Goal: Task Accomplishment & Management: Use online tool/utility

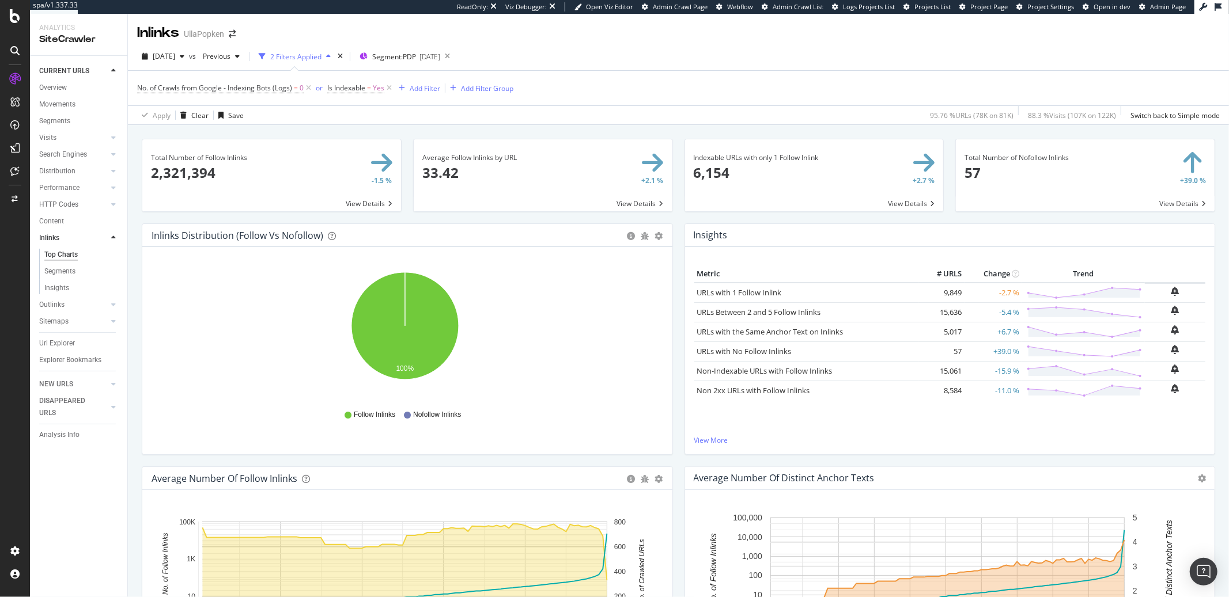
scroll to position [396, 0]
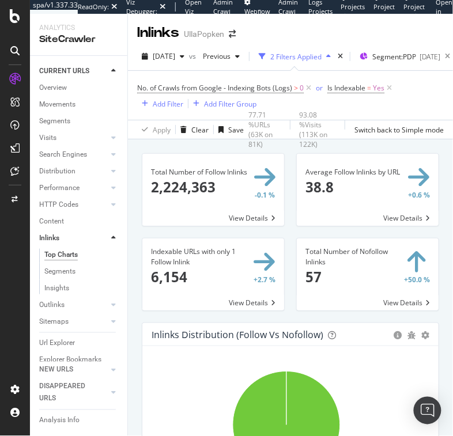
scroll to position [554, 0]
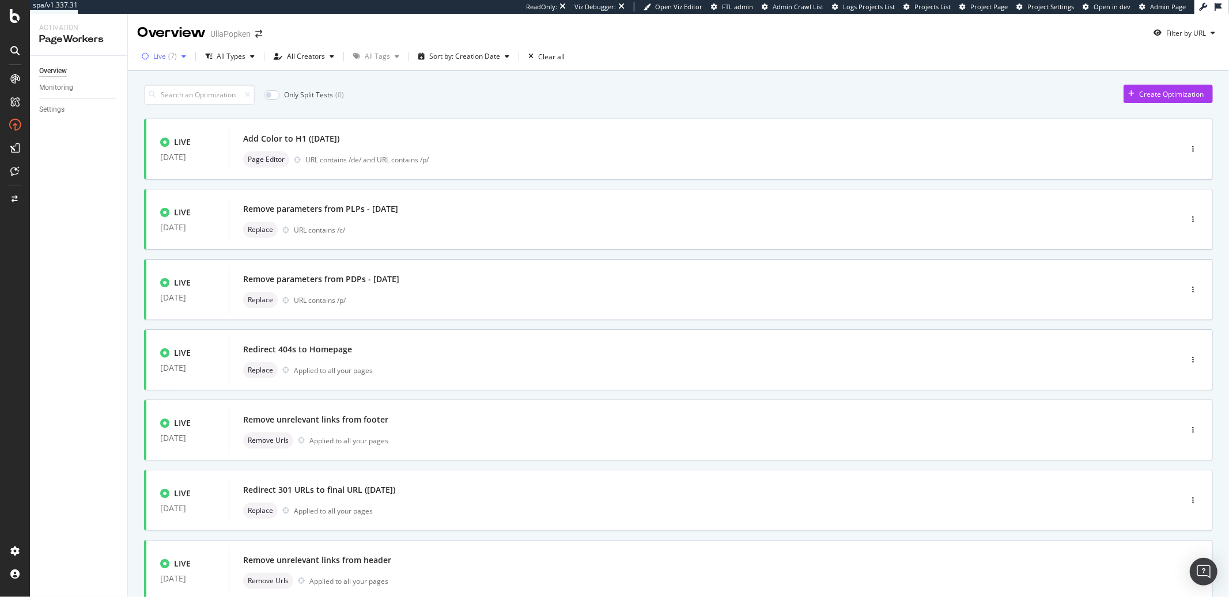
click at [162, 60] on div "Live ( 7 )" at bounding box center [164, 56] width 54 height 17
click at [441, 88] on div "Only Split Tests ( 0 ) Create Optimization" at bounding box center [678, 95] width 1069 height 20
click at [160, 54] on div "Live" at bounding box center [159, 56] width 13 height 7
click at [171, 117] on div "Paused" at bounding box center [173, 119] width 24 height 10
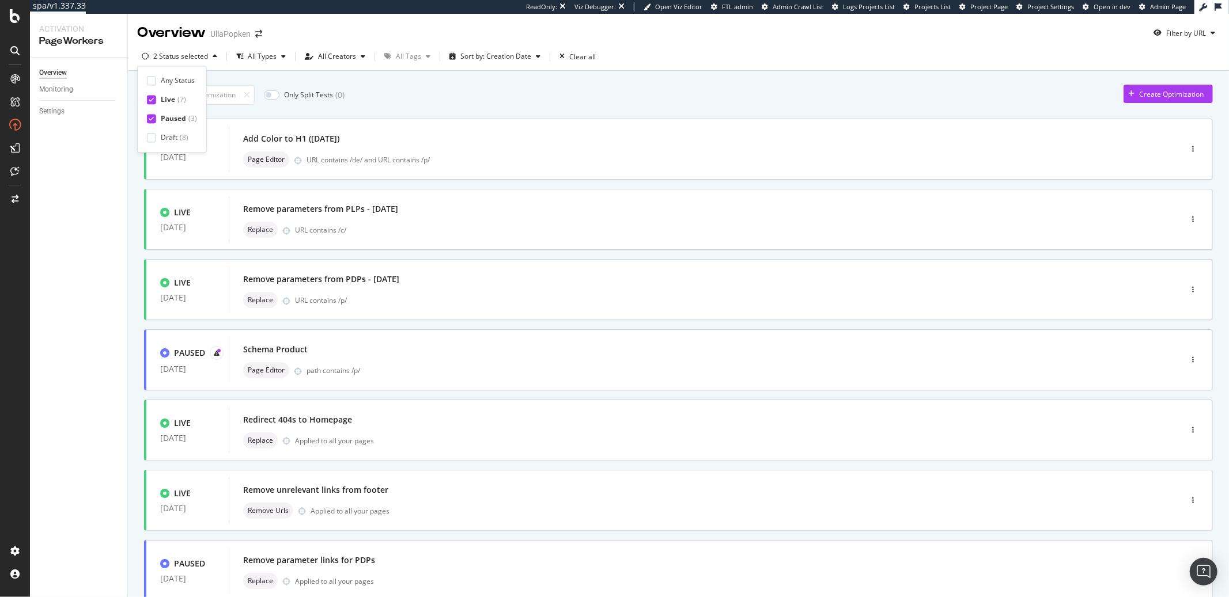
click at [163, 101] on div "Live" at bounding box center [168, 100] width 14 height 10
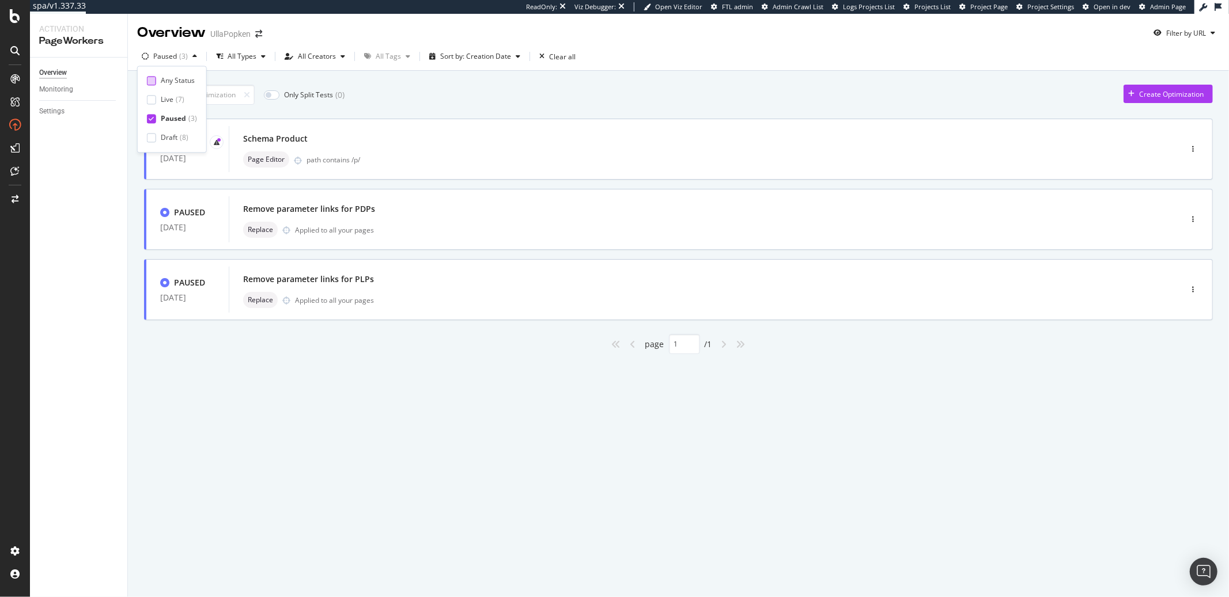
click at [162, 82] on div "Any Status" at bounding box center [178, 80] width 34 height 10
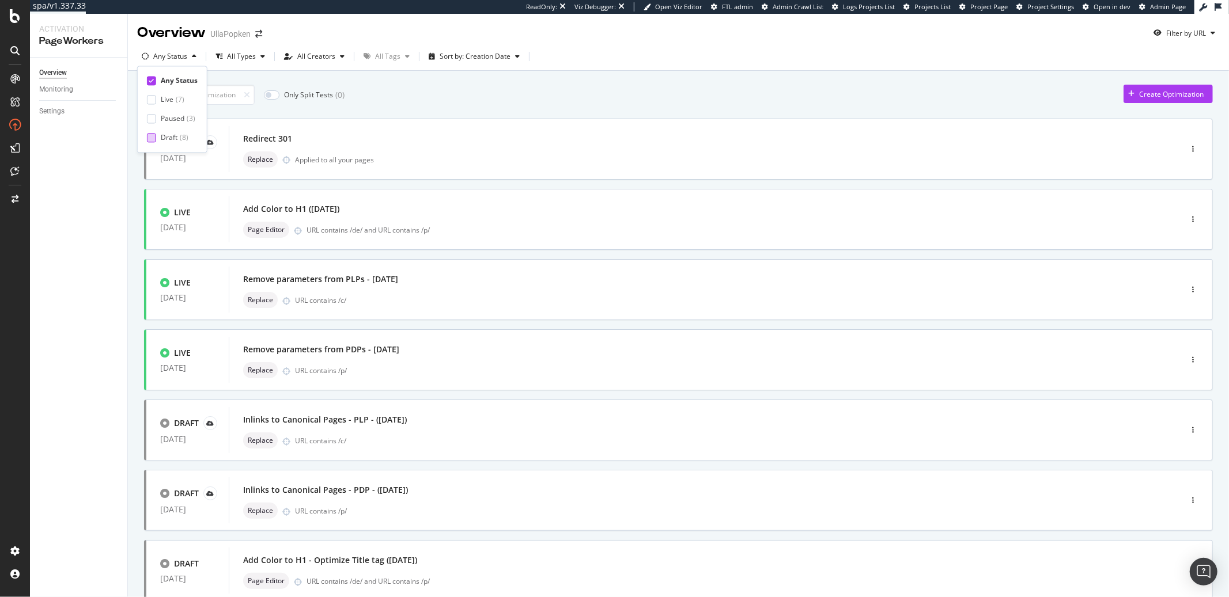
click at [169, 136] on div "Draft" at bounding box center [169, 138] width 17 height 10
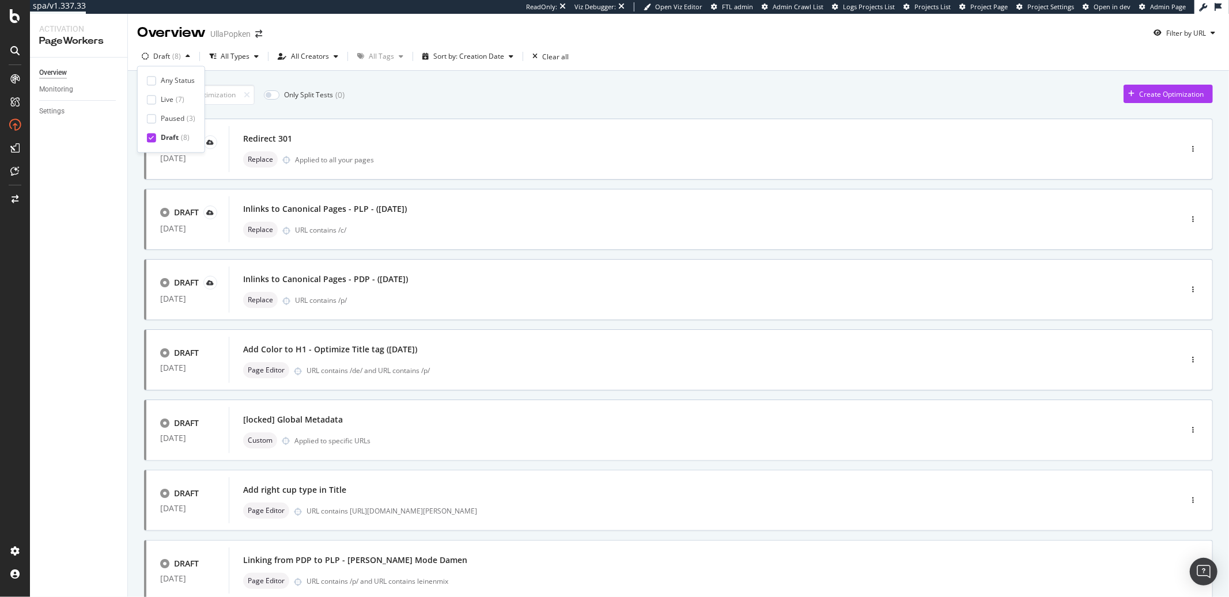
click at [171, 124] on div "Any Status Live ( 7 ) Paused ( 3 ) Draft ( 8 )" at bounding box center [171, 108] width 48 height 67
click at [92, 159] on div "Overview Monitoring Settings" at bounding box center [78, 328] width 97 height 540
click at [351, 149] on div "Redirect 301 Replace Applied to all your pages" at bounding box center [687, 149] width 889 height 37
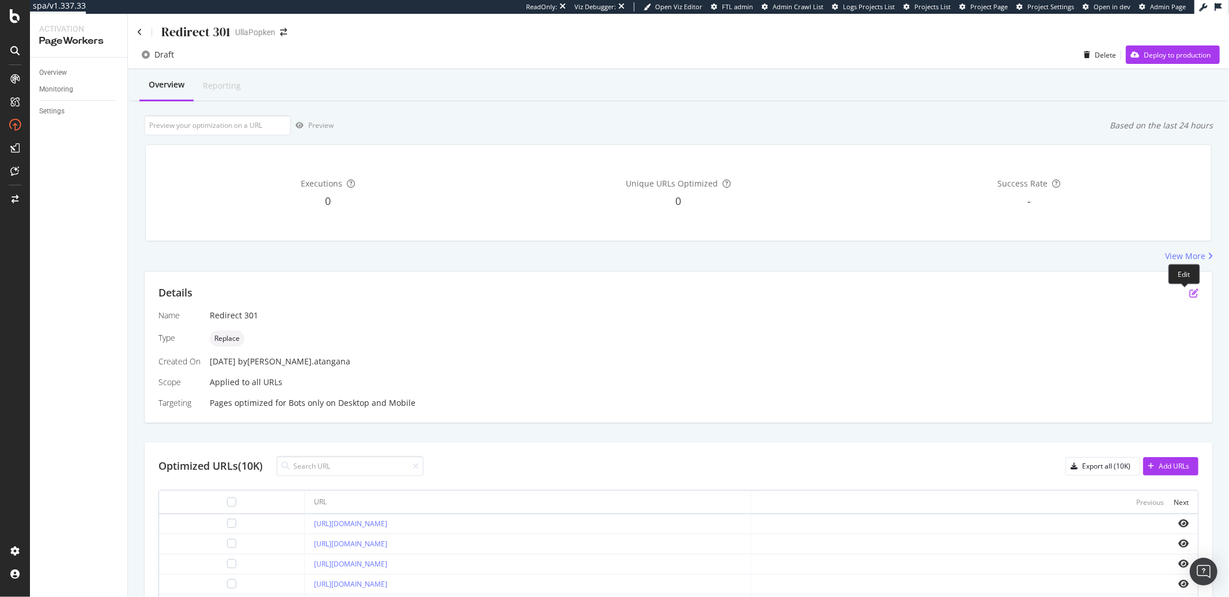
click at [1189, 293] on icon "pen-to-square" at bounding box center [1193, 293] width 9 height 9
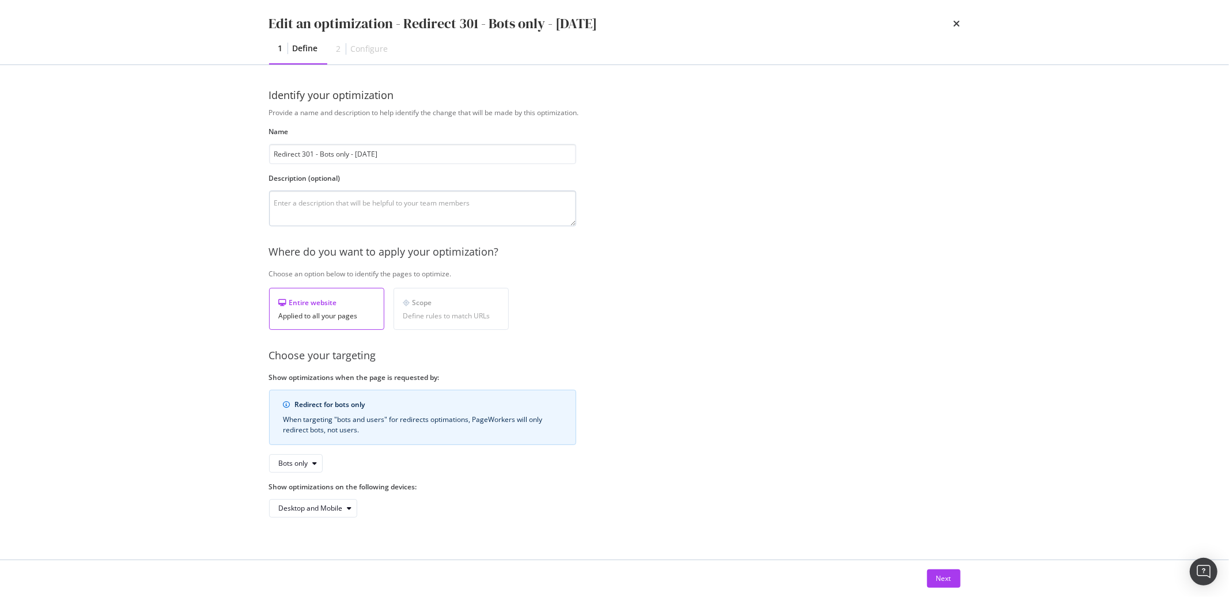
type input "Redirect 301 - Bots only - 25/09/19"
click at [327, 202] on textarea "modal" at bounding box center [422, 209] width 307 height 36
type textarea "For overall website to limit Not Indexable pages with this status code"
click at [937, 576] on div "Next" at bounding box center [943, 579] width 15 height 10
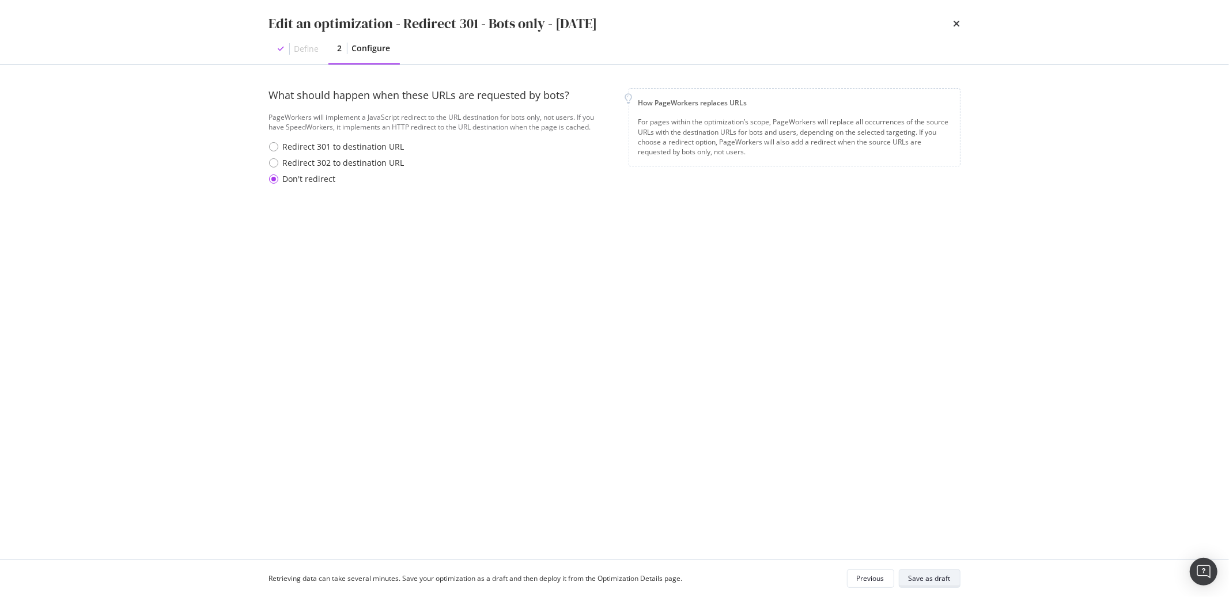
click at [929, 576] on div "Save as draft" at bounding box center [930, 579] width 42 height 10
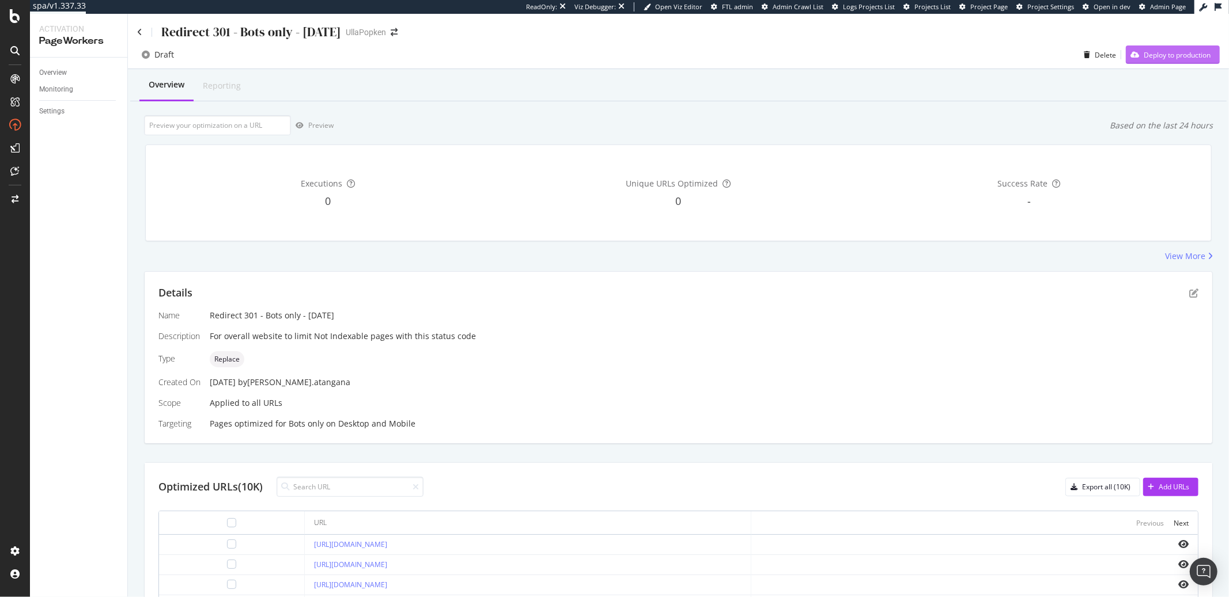
click at [1144, 58] on div "Deploy to production" at bounding box center [1177, 55] width 67 height 10
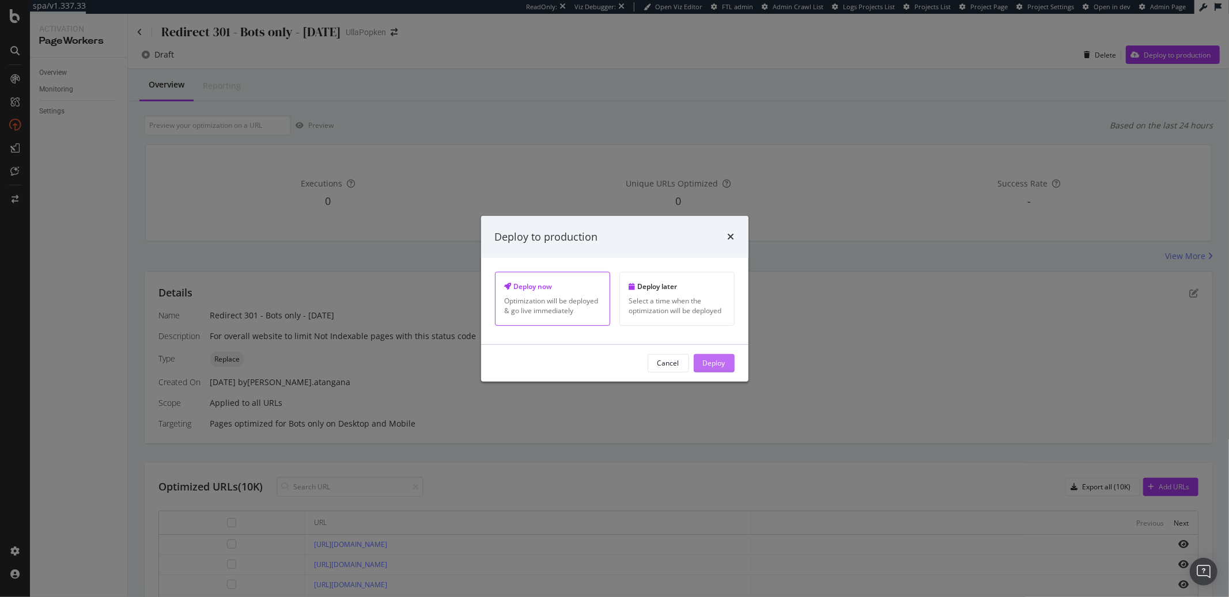
click at [703, 368] on div "Deploy" at bounding box center [714, 363] width 22 height 10
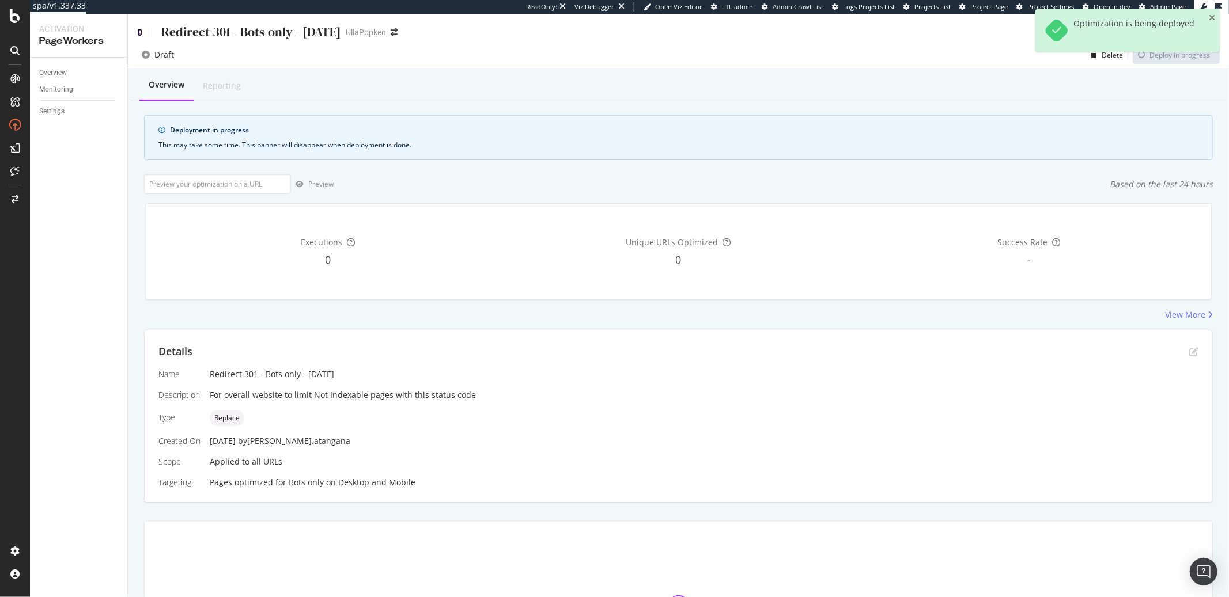
click at [139, 34] on icon at bounding box center [139, 32] width 5 height 8
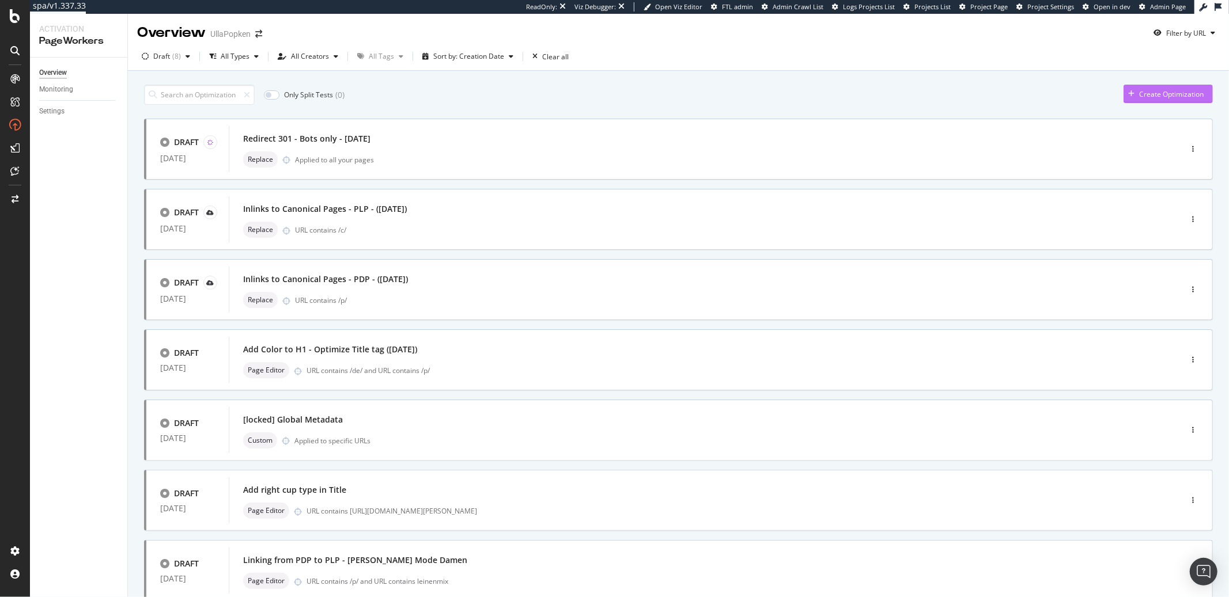
click at [1139, 97] on div "Create Optimization" at bounding box center [1171, 94] width 65 height 10
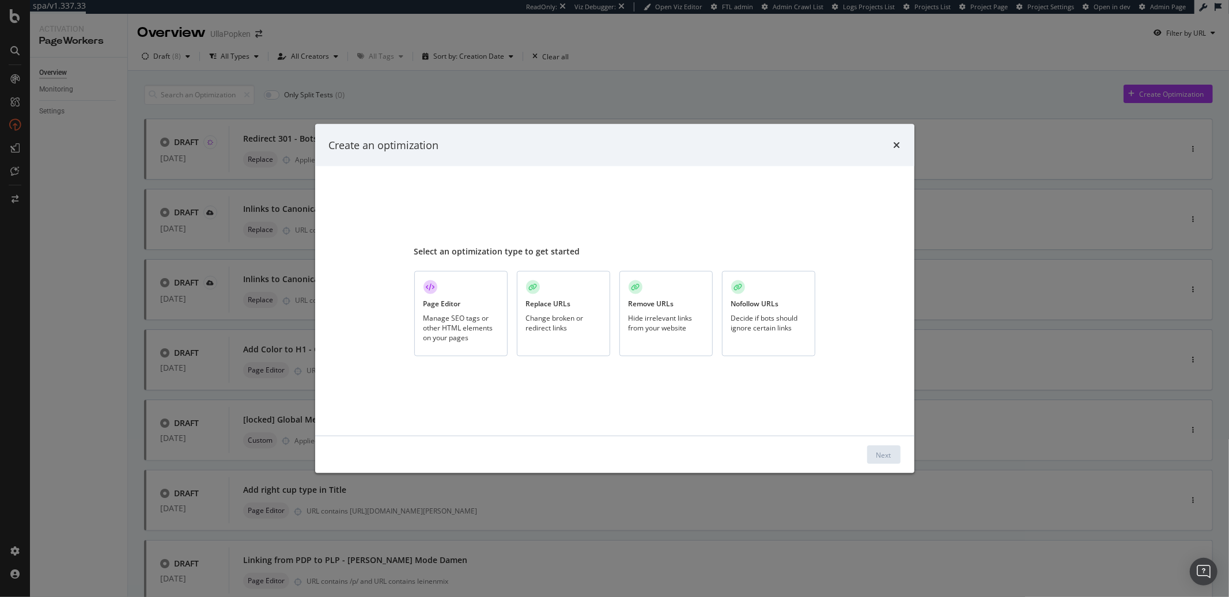
click at [634, 307] on div "Remove URLs" at bounding box center [652, 304] width 46 height 10
click at [872, 448] on button "Next" at bounding box center [883, 455] width 33 height 18
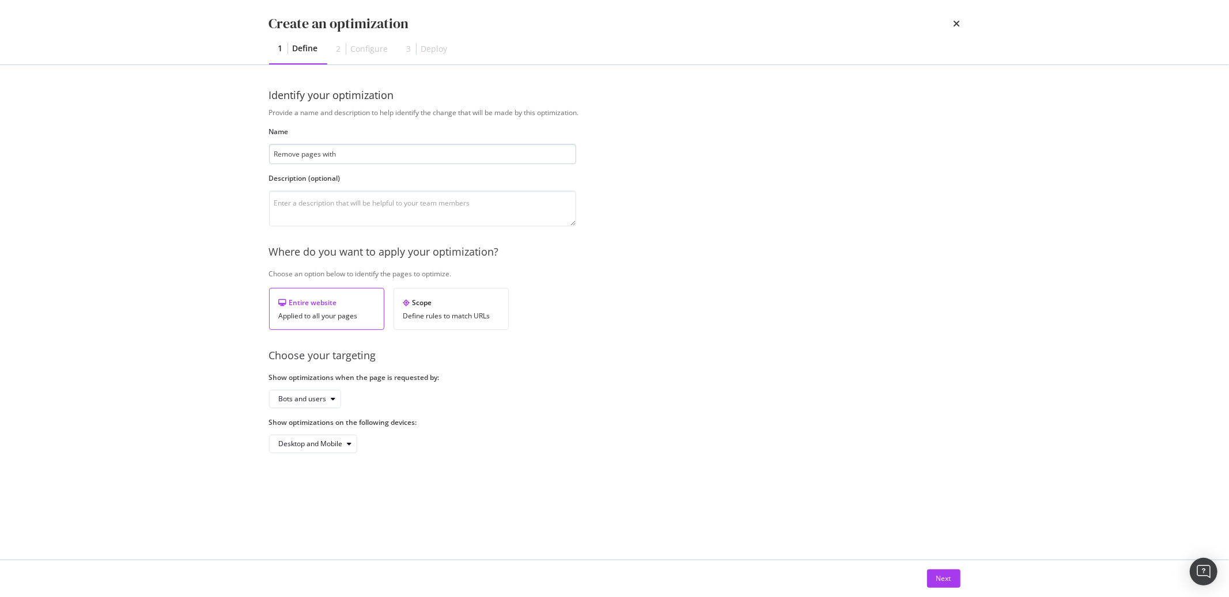
type input "Remove pages with"
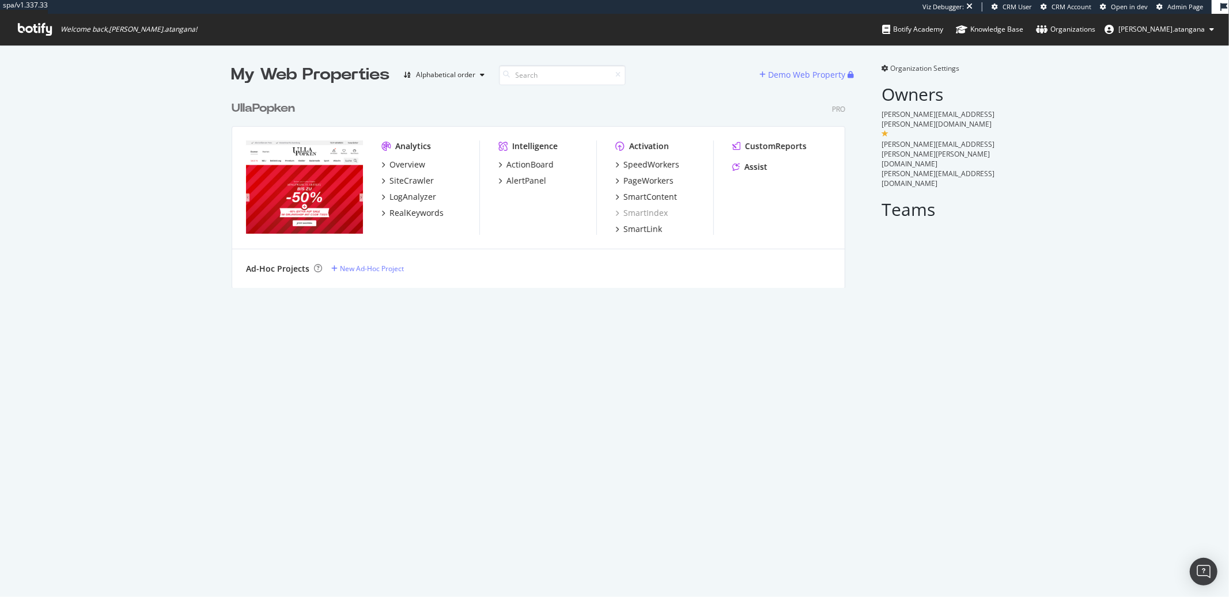
scroll to position [192, 613]
click at [410, 178] on div "SiteCrawler" at bounding box center [411, 181] width 44 height 12
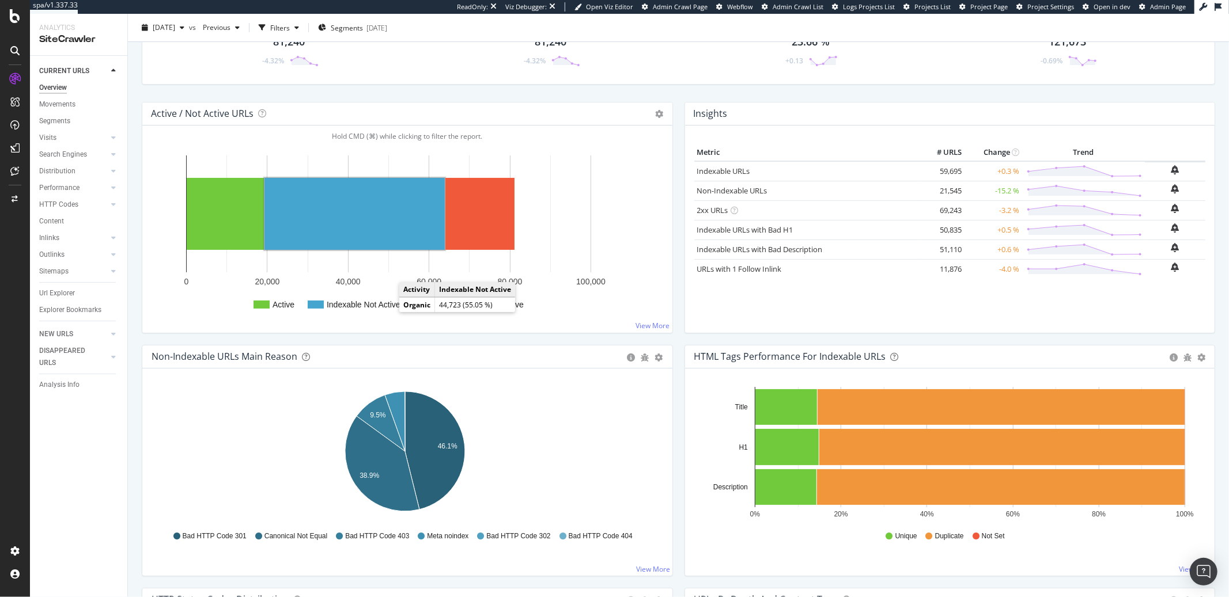
scroll to position [188, 0]
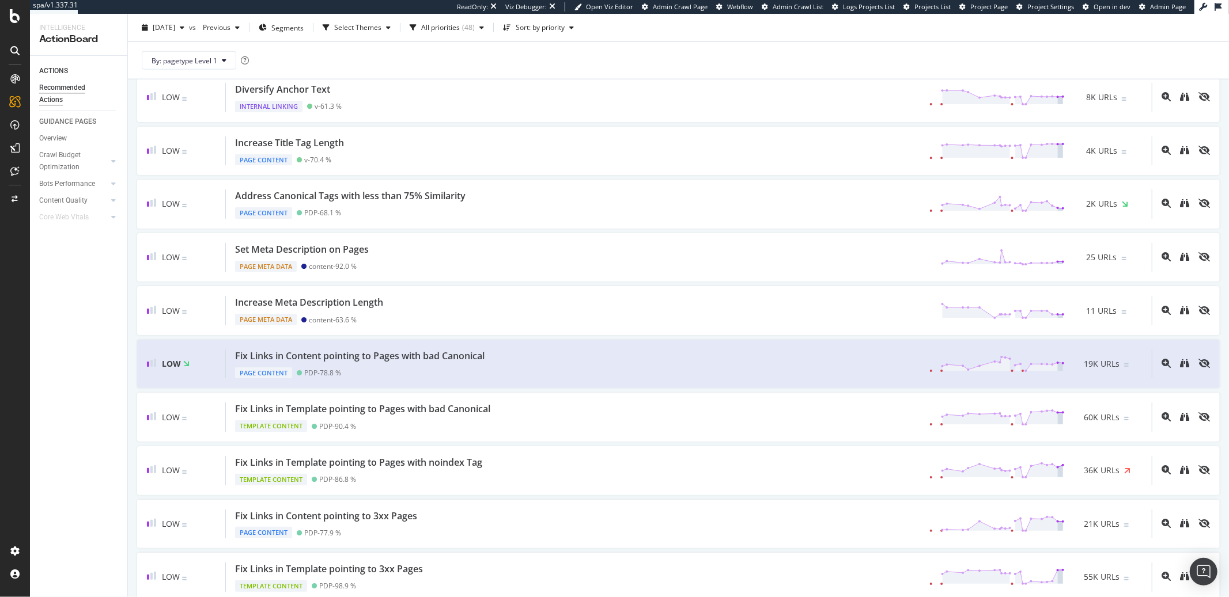
scroll to position [1182, 0]
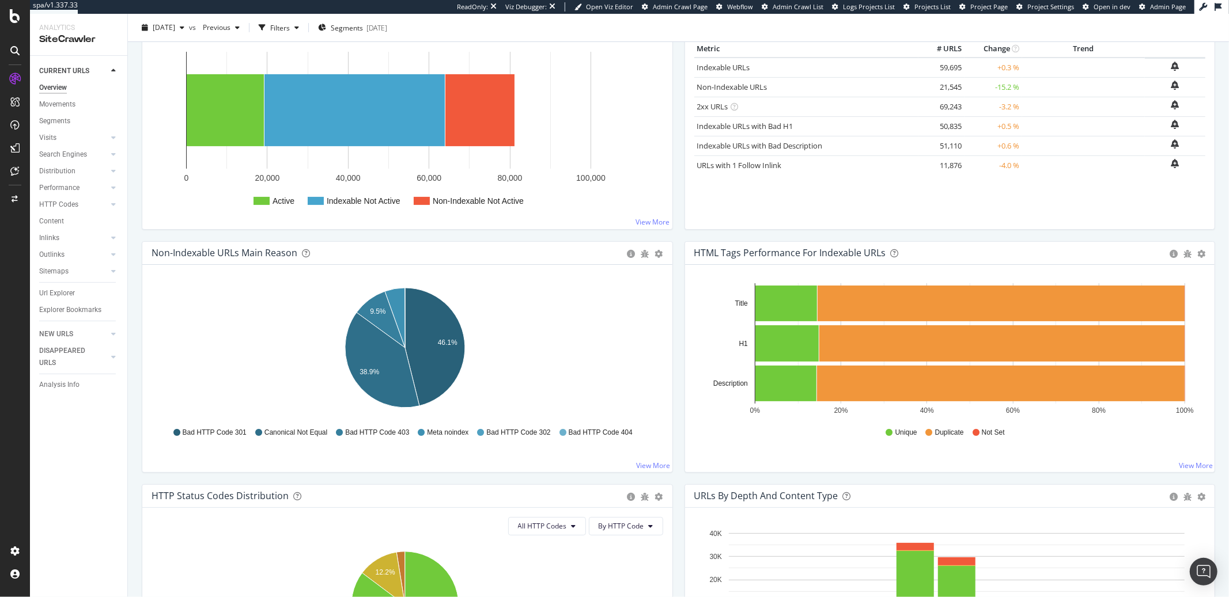
scroll to position [188, 0]
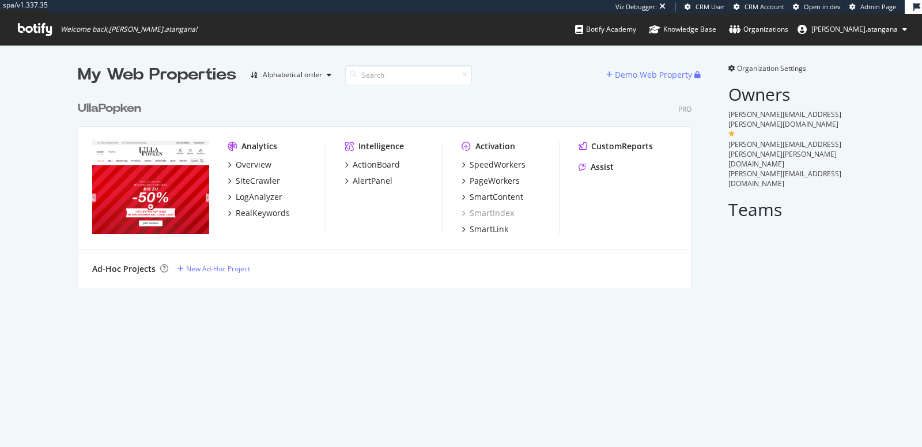
scroll to position [192, 613]
click at [387, 162] on div "ActionBoard" at bounding box center [376, 165] width 47 height 12
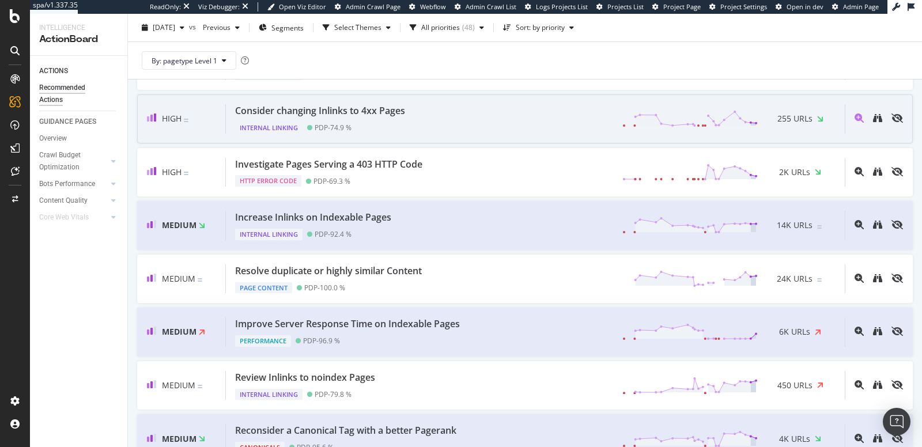
scroll to position [493, 0]
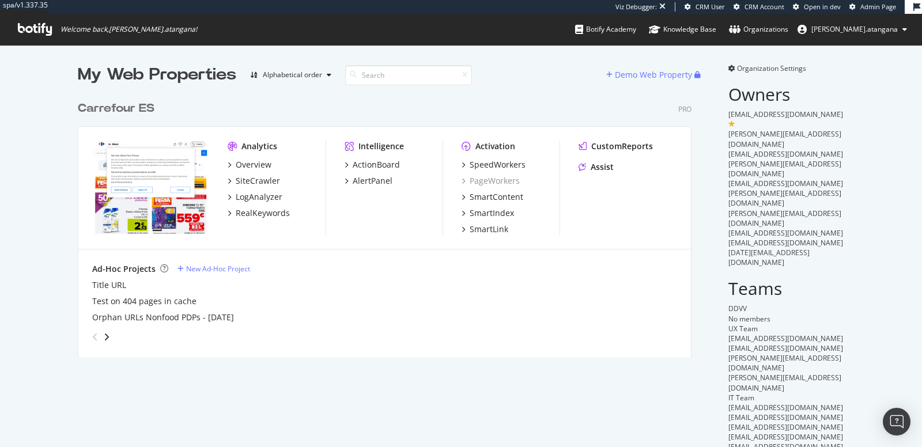
scroll to position [261, 613]
click at [475, 166] on div "SpeedWorkers" at bounding box center [498, 165] width 56 height 12
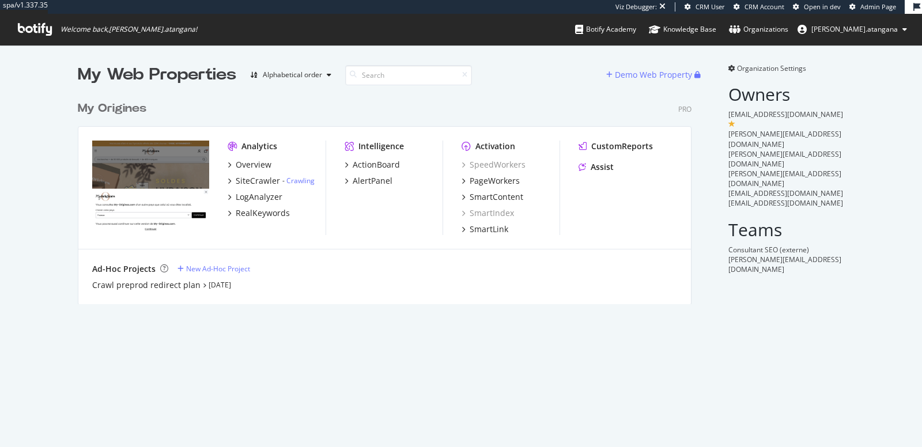
scroll to position [208, 613]
click at [365, 167] on div "ActionBoard" at bounding box center [376, 165] width 47 height 12
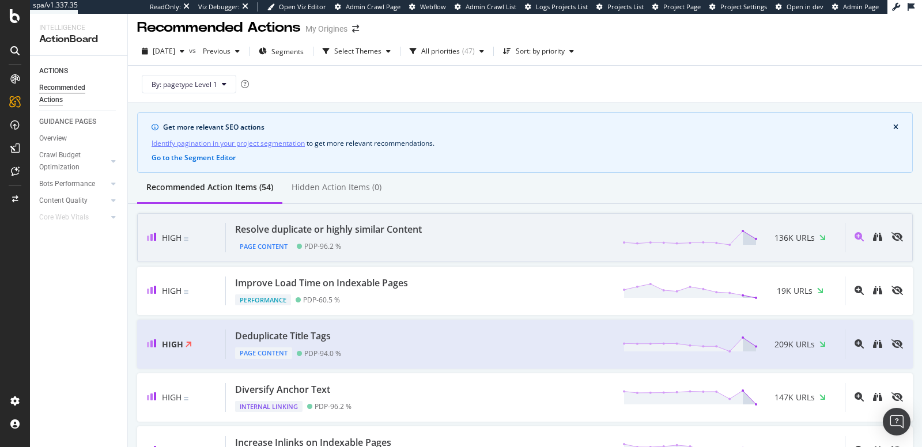
scroll to position [14, 0]
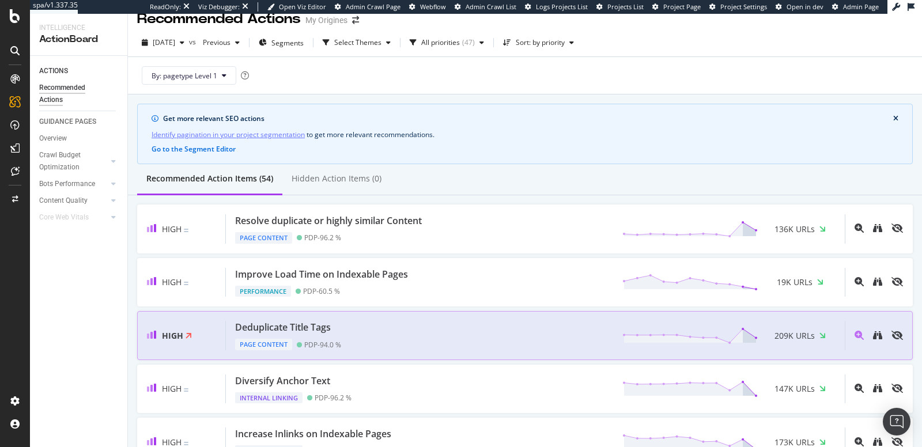
click at [497, 334] on div "Deduplicate Title Tags Page Content PDP - 94.0 % 209K URLs" at bounding box center [535, 335] width 619 height 29
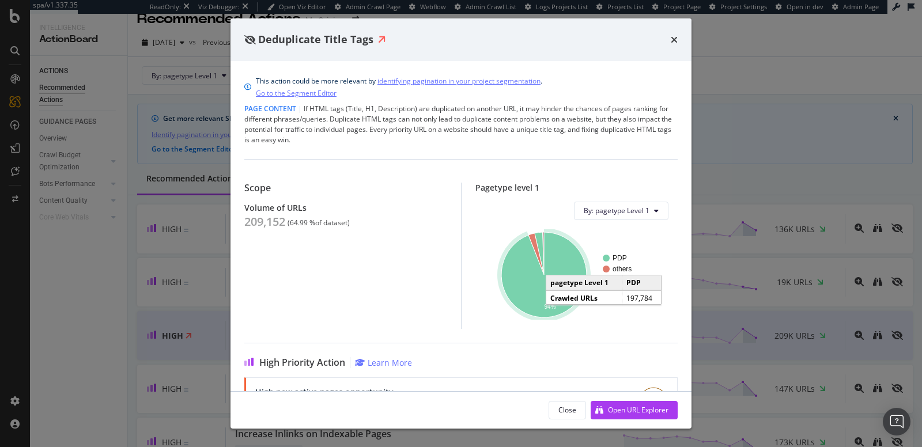
click at [510, 278] on icon "A chart." at bounding box center [543, 274] width 85 height 85
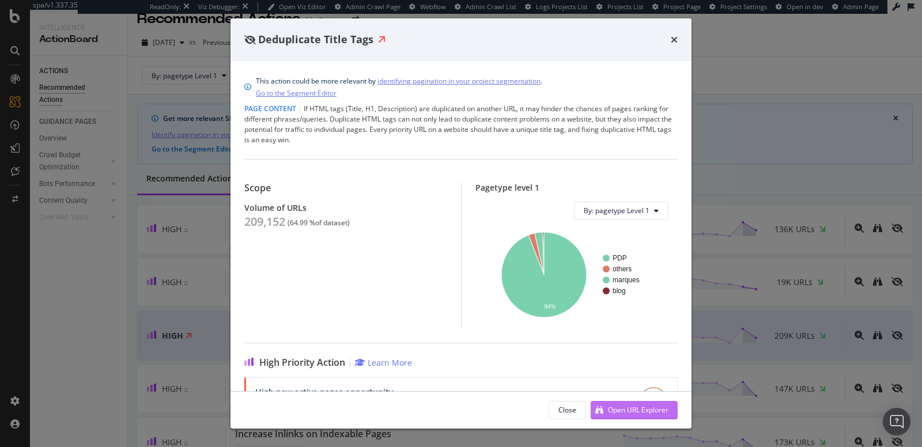
click at [616, 415] on div "Open URL Explorer" at bounding box center [638, 410] width 60 height 10
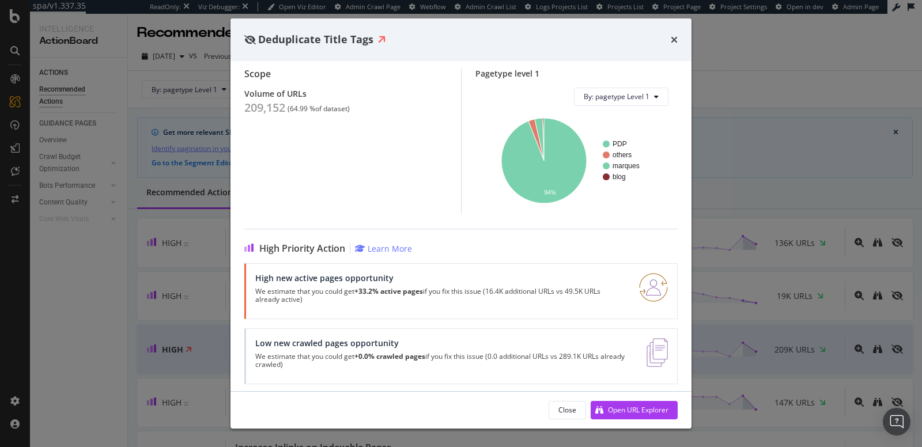
scroll to position [119, 0]
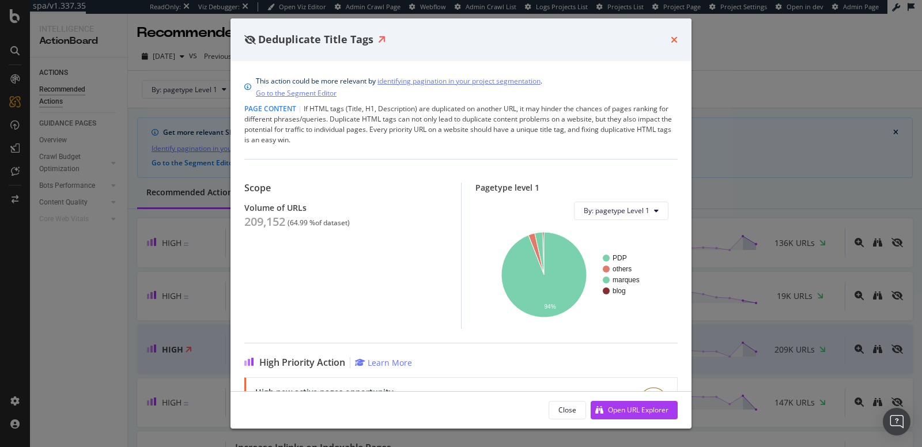
click at [674, 42] on icon "times" at bounding box center [674, 39] width 7 height 9
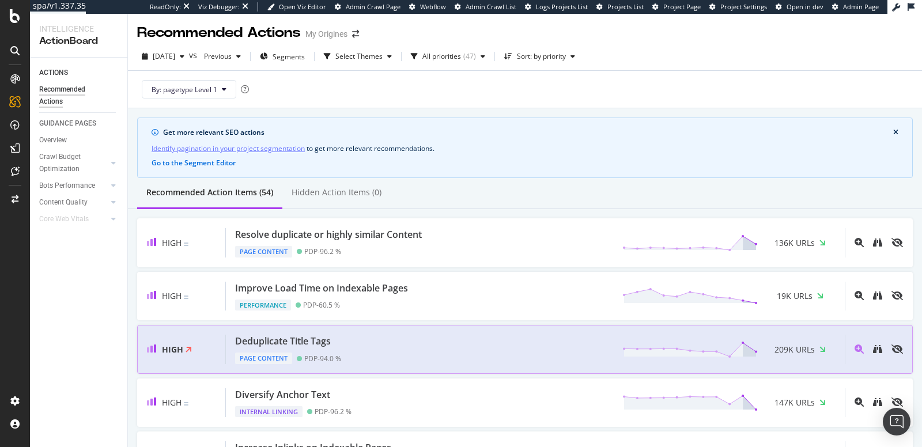
click at [415, 329] on div "High Deduplicate Title Tags Page Content PDP - 94.0 % 209K URLs" at bounding box center [525, 349] width 776 height 49
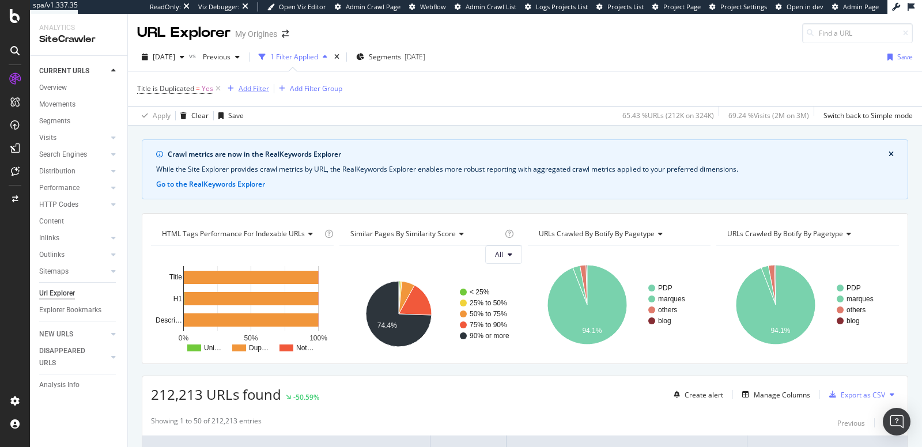
click at [252, 89] on div "Add Filter" at bounding box center [254, 89] width 31 height 10
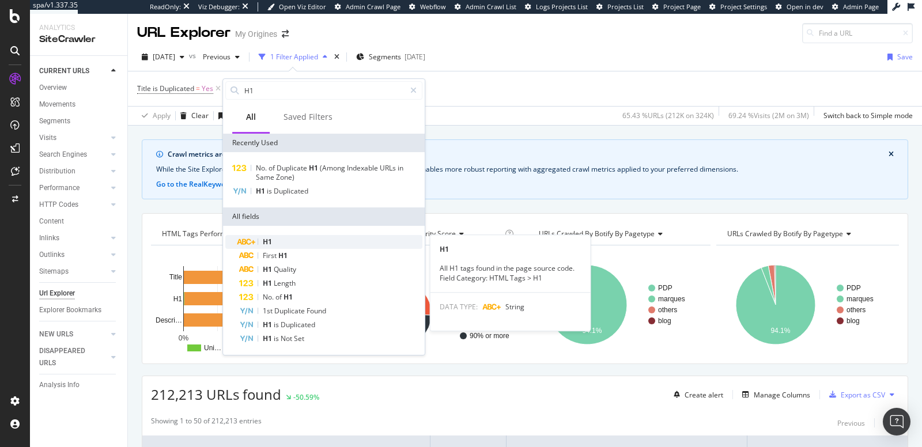
type input "H1"
click at [279, 243] on div "H1" at bounding box center [330, 242] width 183 height 14
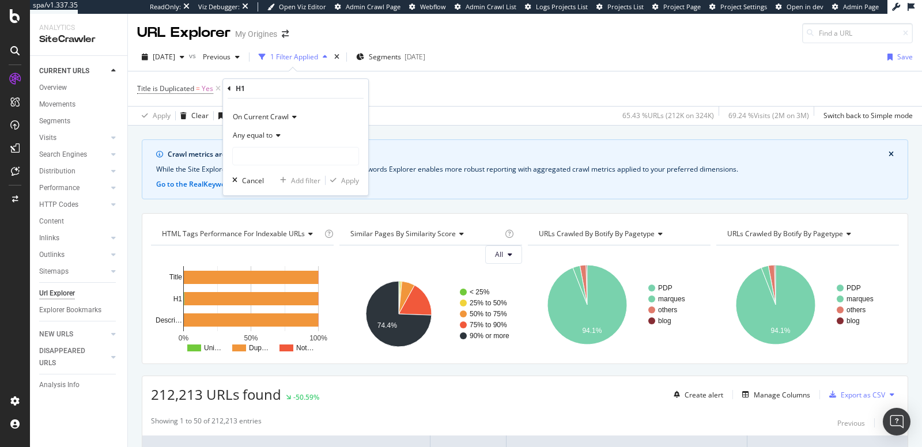
click at [282, 135] on div "Any equal to" at bounding box center [295, 135] width 127 height 18
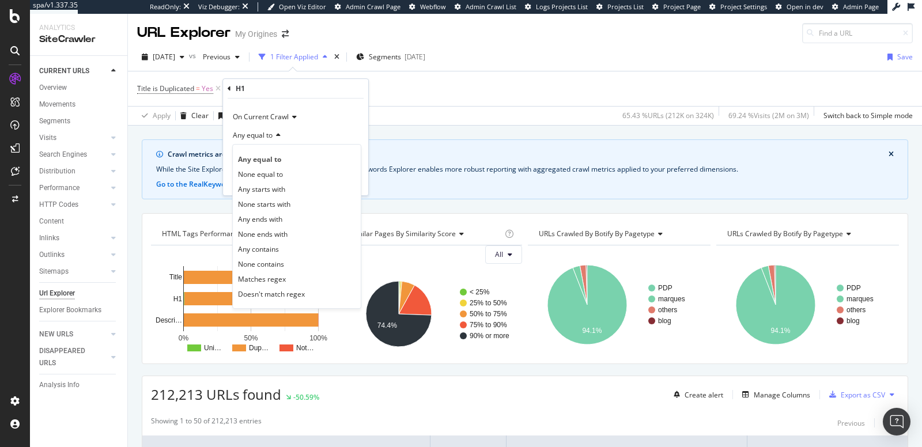
click at [282, 135] on div "Any equal to" at bounding box center [295, 135] width 127 height 18
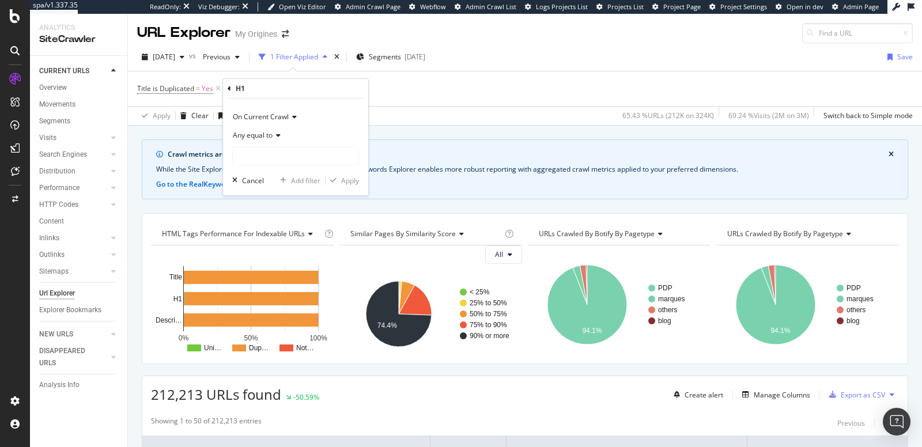
click at [276, 137] on icon at bounding box center [277, 135] width 8 height 7
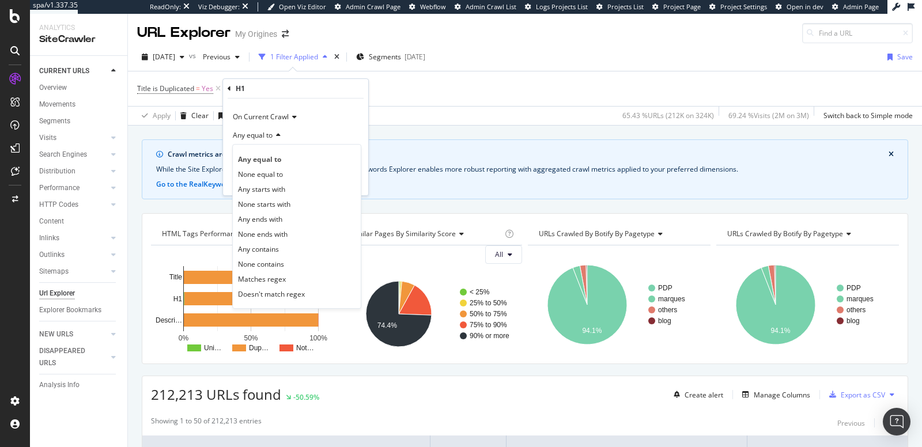
click at [230, 88] on icon at bounding box center [229, 88] width 3 height 7
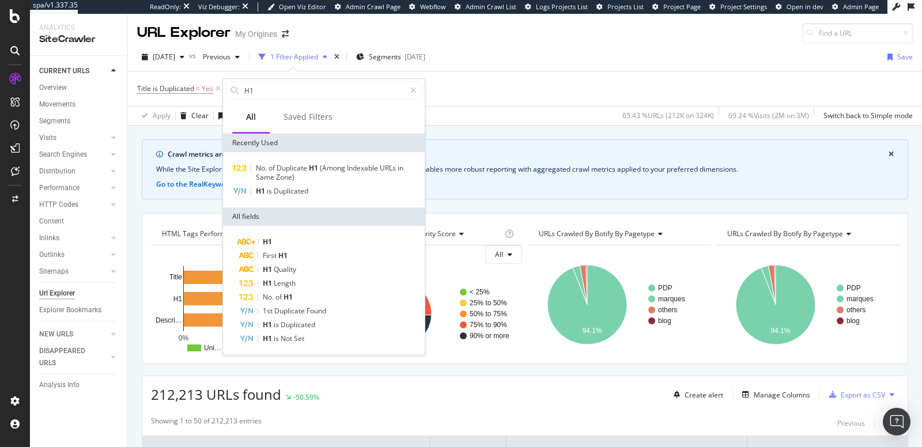
click at [230, 88] on icon at bounding box center [234, 90] width 8 height 8
click at [258, 93] on input "H1" at bounding box center [324, 90] width 162 height 17
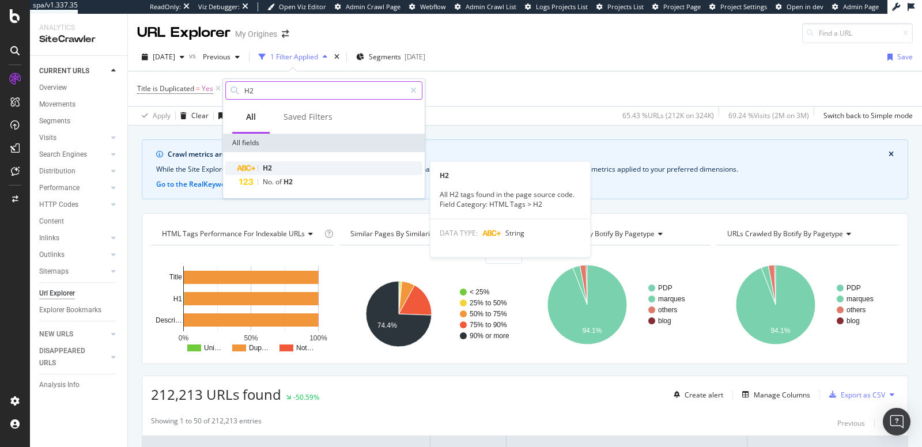
type input "H2"
click at [267, 165] on span "H2" at bounding box center [267, 168] width 9 height 10
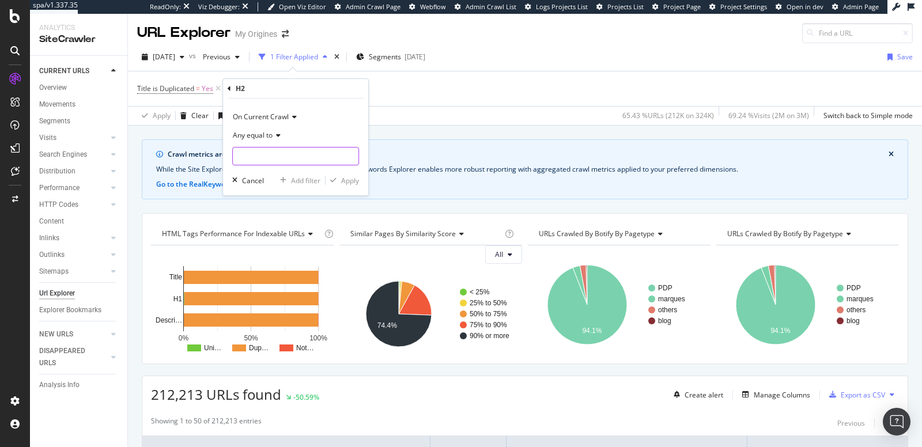
click at [267, 153] on input "text" at bounding box center [296, 156] width 126 height 18
click at [270, 139] on div "Any equal to" at bounding box center [295, 135] width 127 height 18
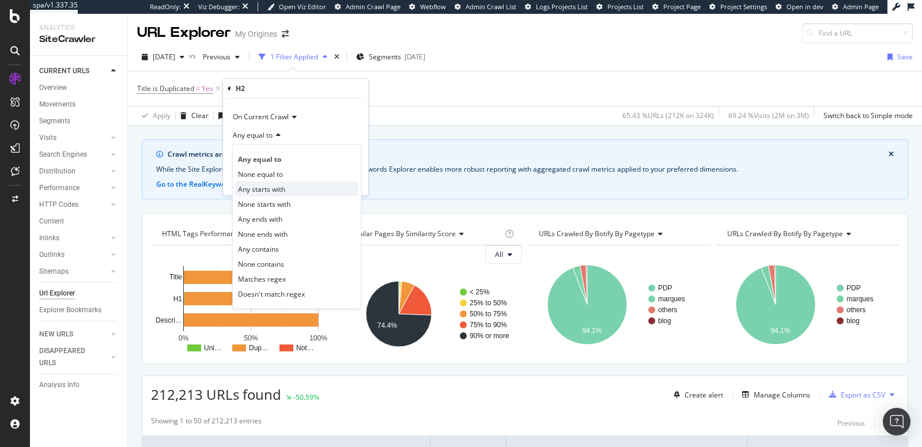
click at [260, 189] on span "Any starts with" at bounding box center [261, 189] width 47 height 10
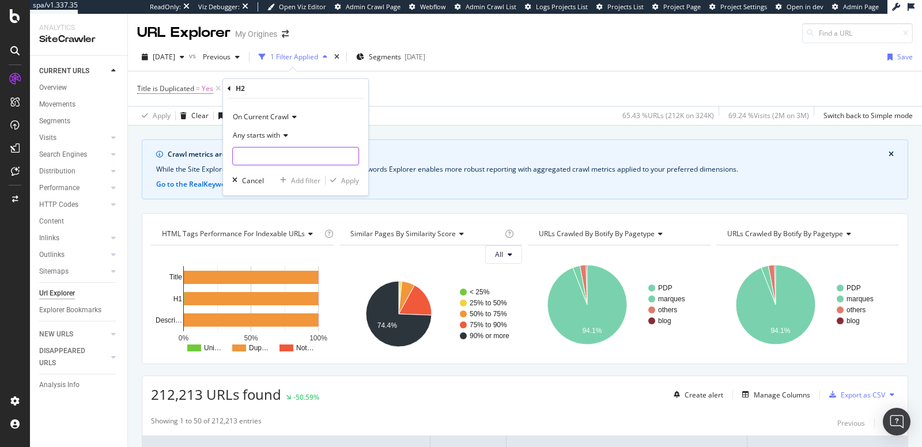
click at [259, 160] on input "text" at bounding box center [296, 156] width 126 height 18
type input "parfum"
click at [338, 179] on div "button" at bounding box center [334, 180] width 16 height 7
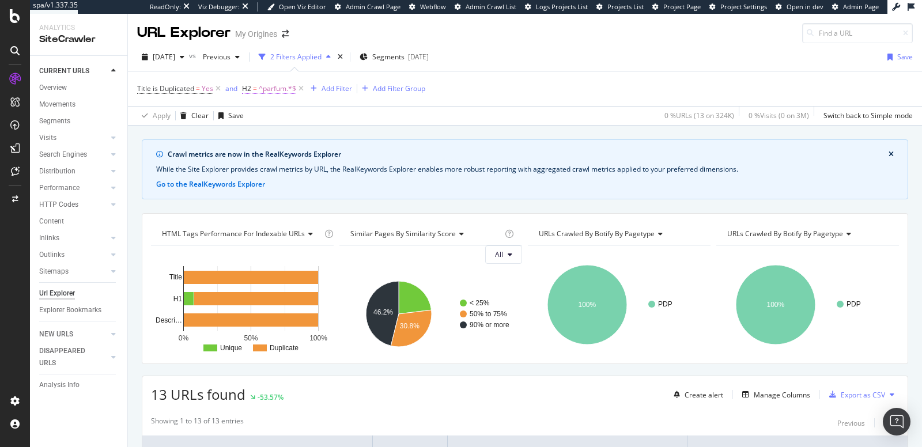
click at [281, 86] on span "^parfum.*$" at bounding box center [277, 89] width 37 height 16
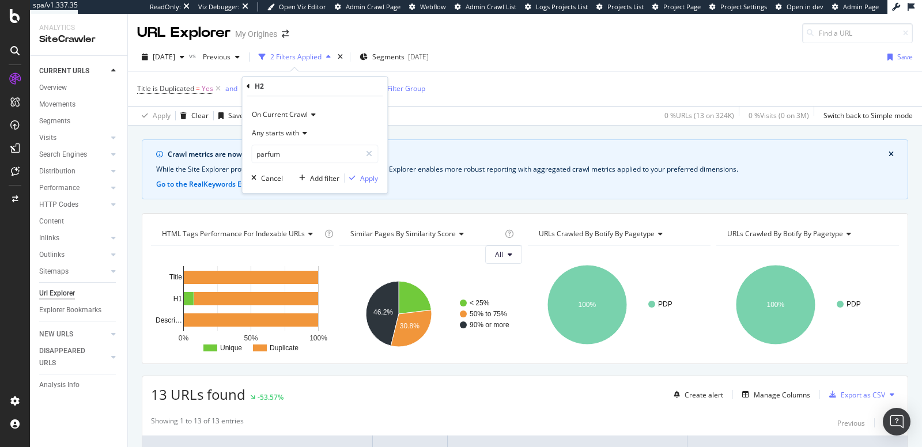
click at [301, 130] on icon at bounding box center [303, 133] width 8 height 7
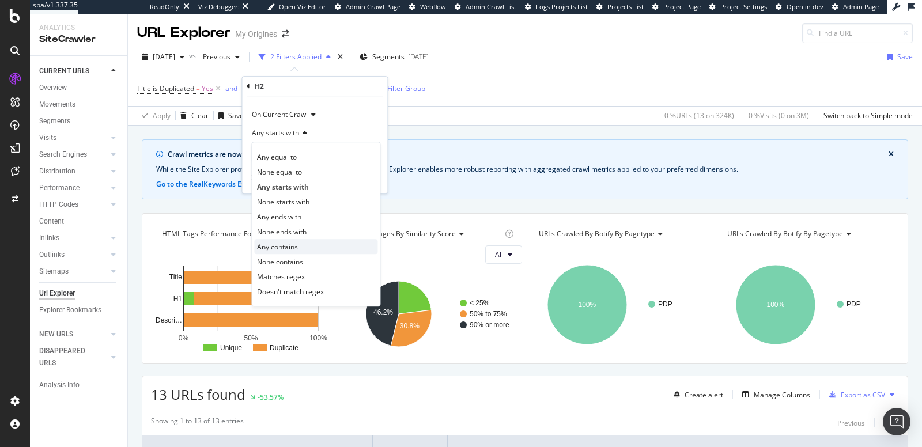
click at [288, 243] on span "Any contains" at bounding box center [277, 247] width 41 height 10
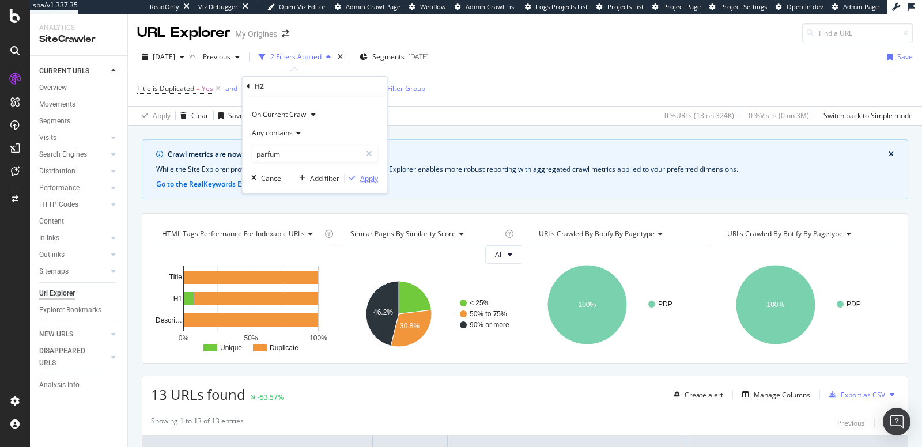
click at [361, 180] on div "Apply" at bounding box center [369, 178] width 18 height 10
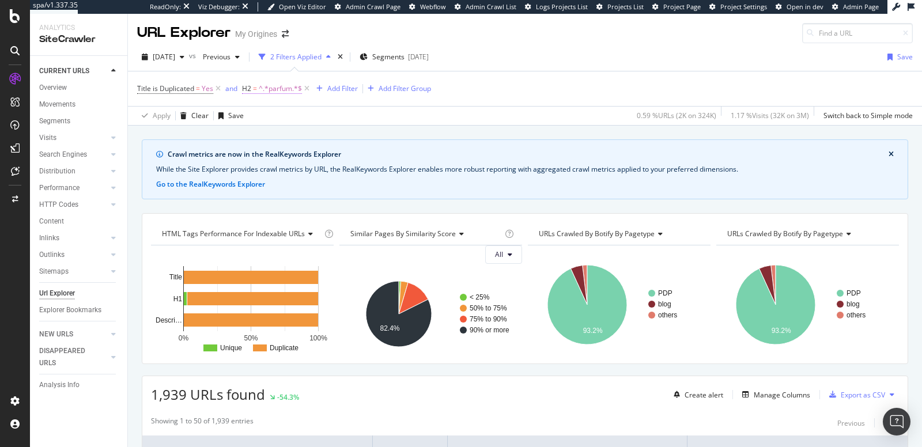
click at [294, 88] on span "^.*parfum.*$" at bounding box center [280, 89] width 43 height 16
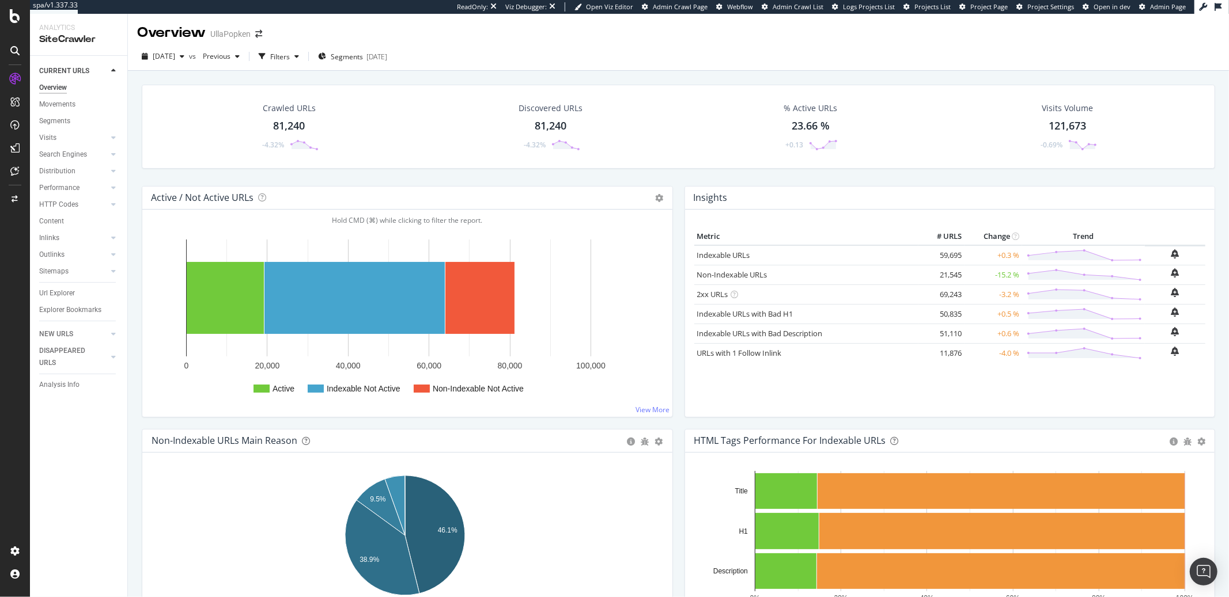
scroll to position [188, 0]
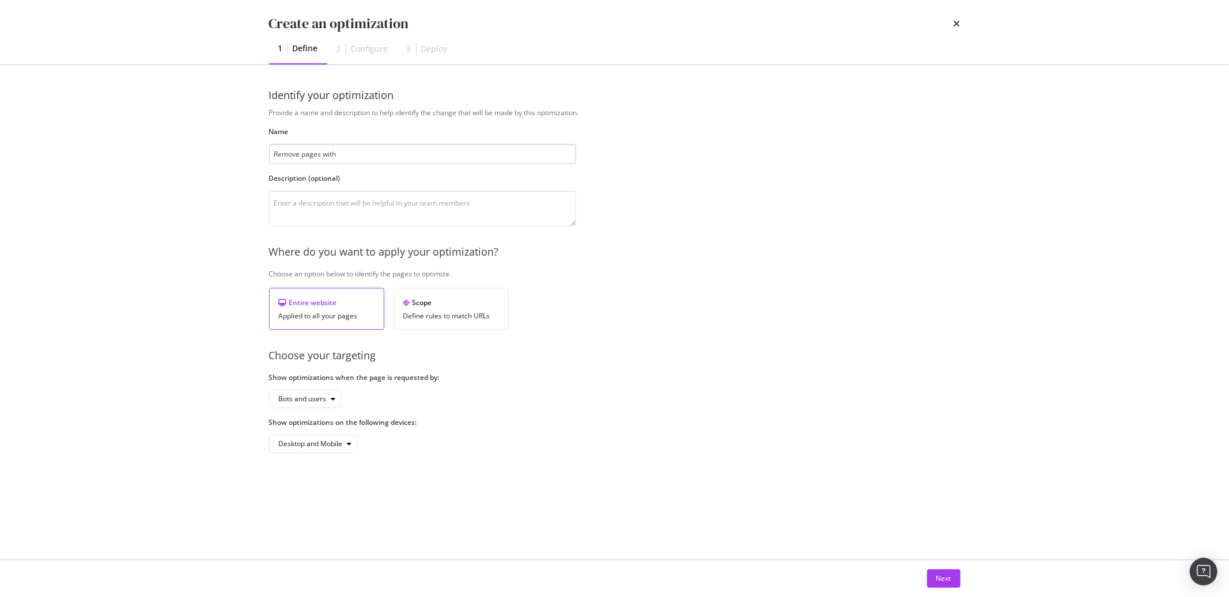
click at [355, 159] on input "Remove pages with" at bounding box center [422, 154] width 307 height 20
type input "Remove pages with 404 - For Bots - [DATE]"
click at [305, 403] on div "Bots and users" at bounding box center [303, 399] width 48 height 7
click at [310, 437] on div "Bots only" at bounding box center [297, 438] width 29 height 10
click at [943, 585] on div "Next" at bounding box center [943, 578] width 15 height 17
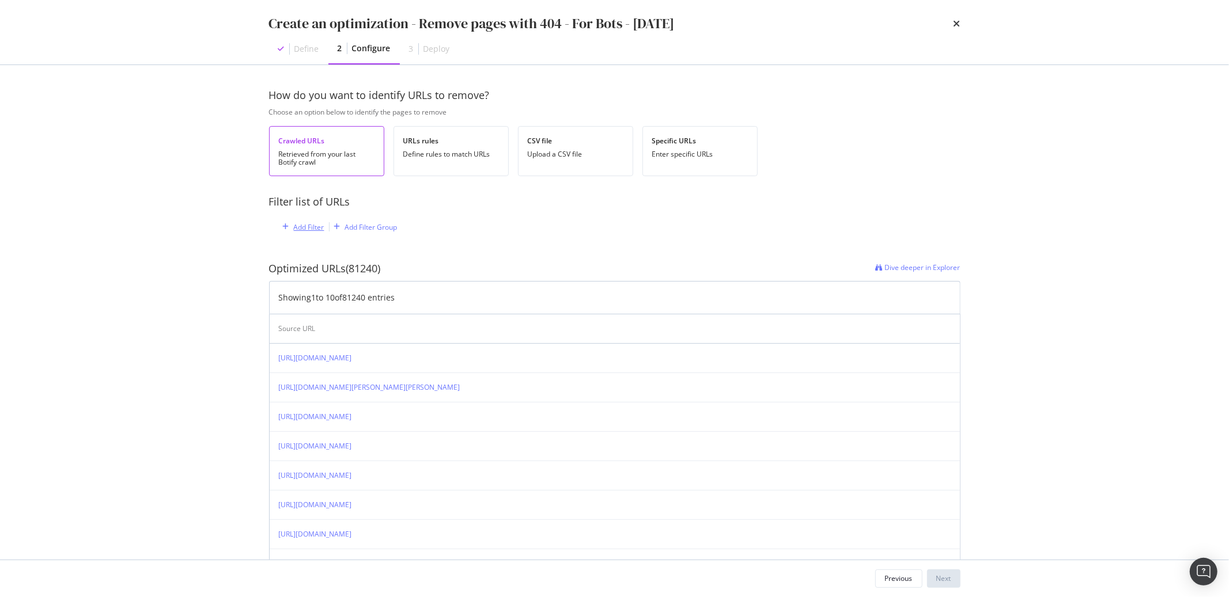
click at [309, 226] on div "Add Filter" at bounding box center [309, 227] width 31 height 10
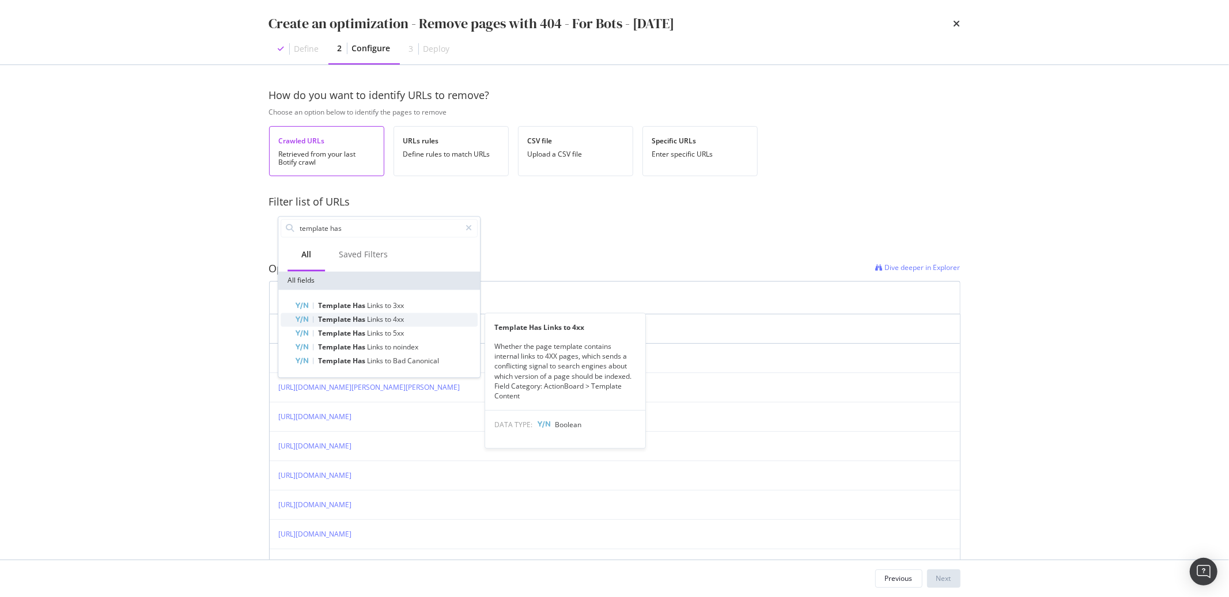
type input "template has"
click at [353, 316] on span "Has" at bounding box center [360, 320] width 14 height 10
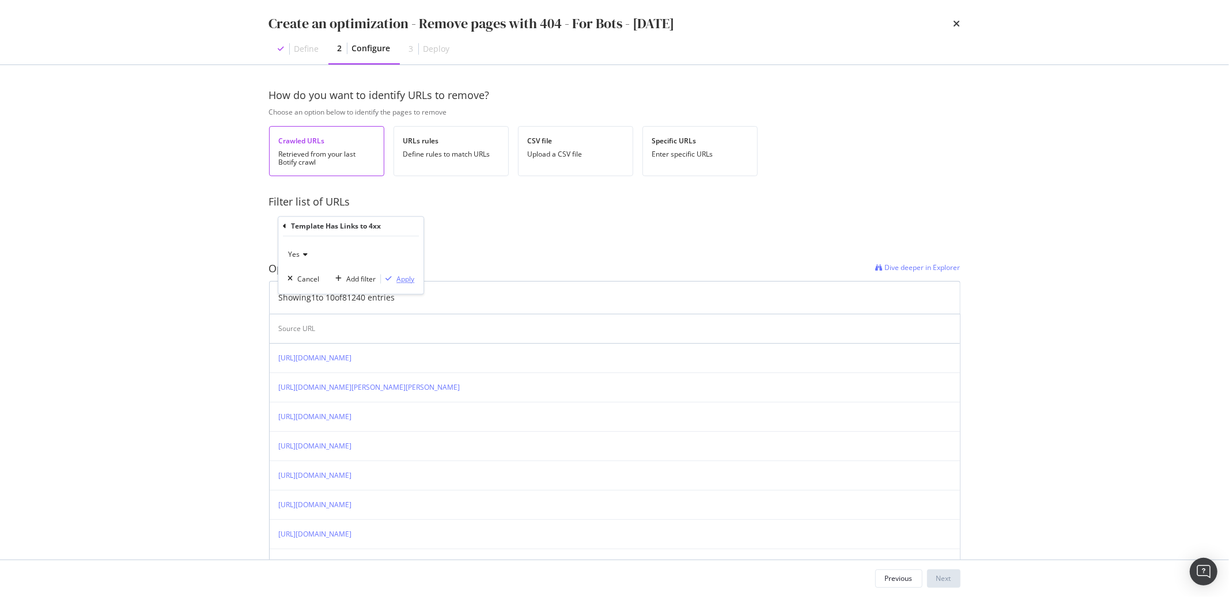
click at [408, 283] on div "Apply" at bounding box center [405, 279] width 18 height 10
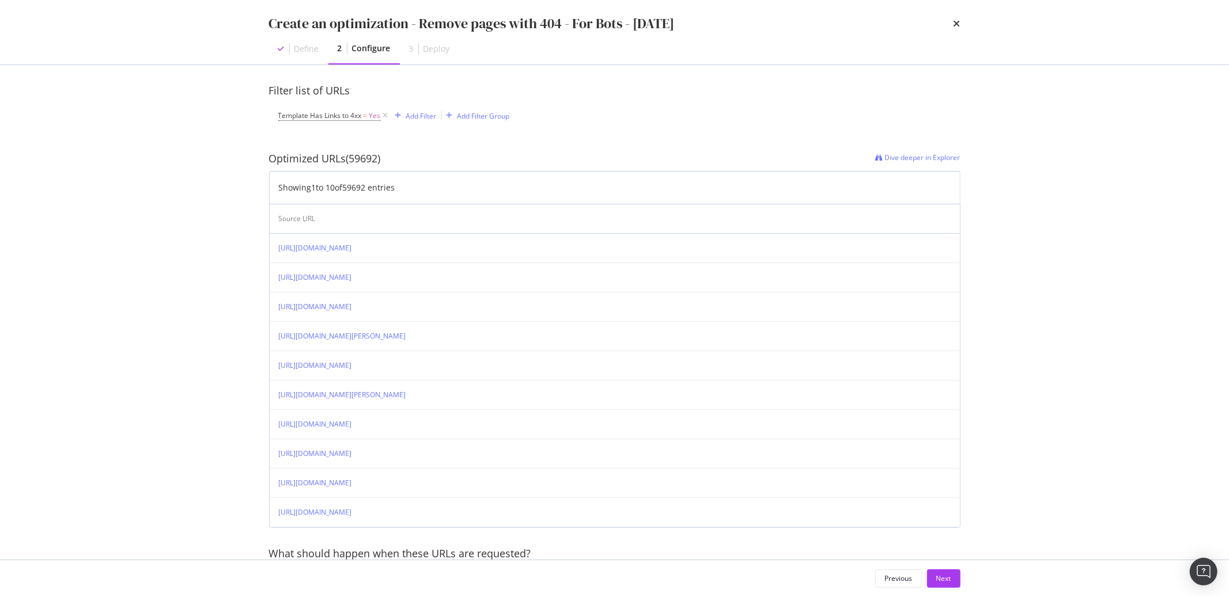
scroll to position [173, 0]
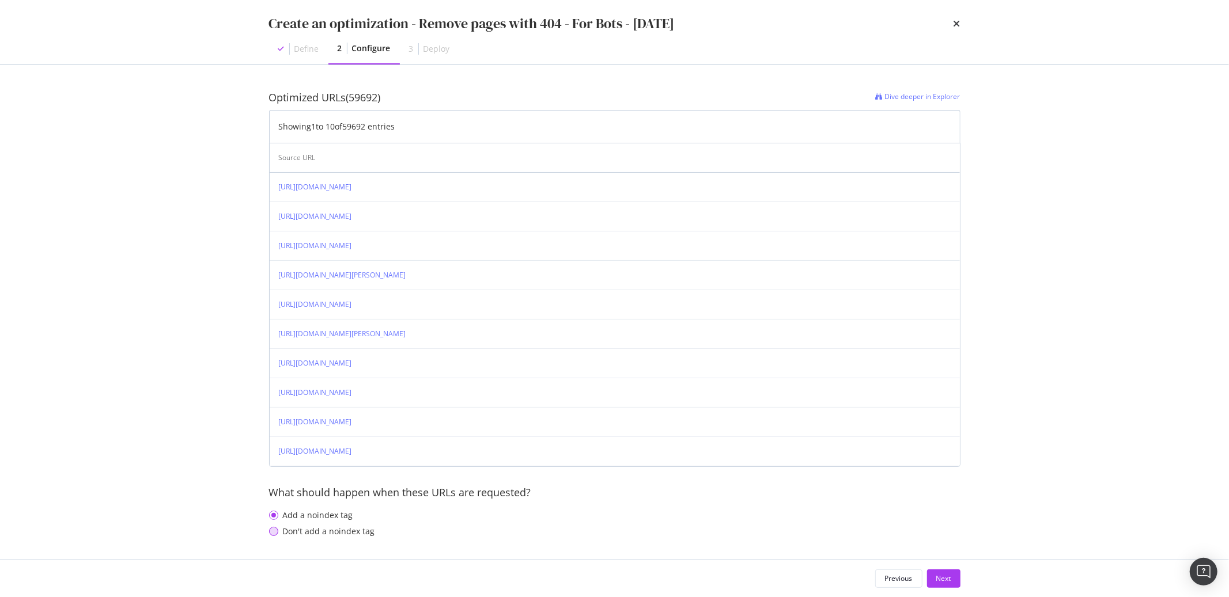
drag, startPoint x: 341, startPoint y: 533, endPoint x: 380, endPoint y: 534, distance: 39.8
click at [344, 535] on div "Don't add a noindex tag" at bounding box center [329, 532] width 92 height 12
click at [932, 579] on button "Next" at bounding box center [943, 579] width 33 height 18
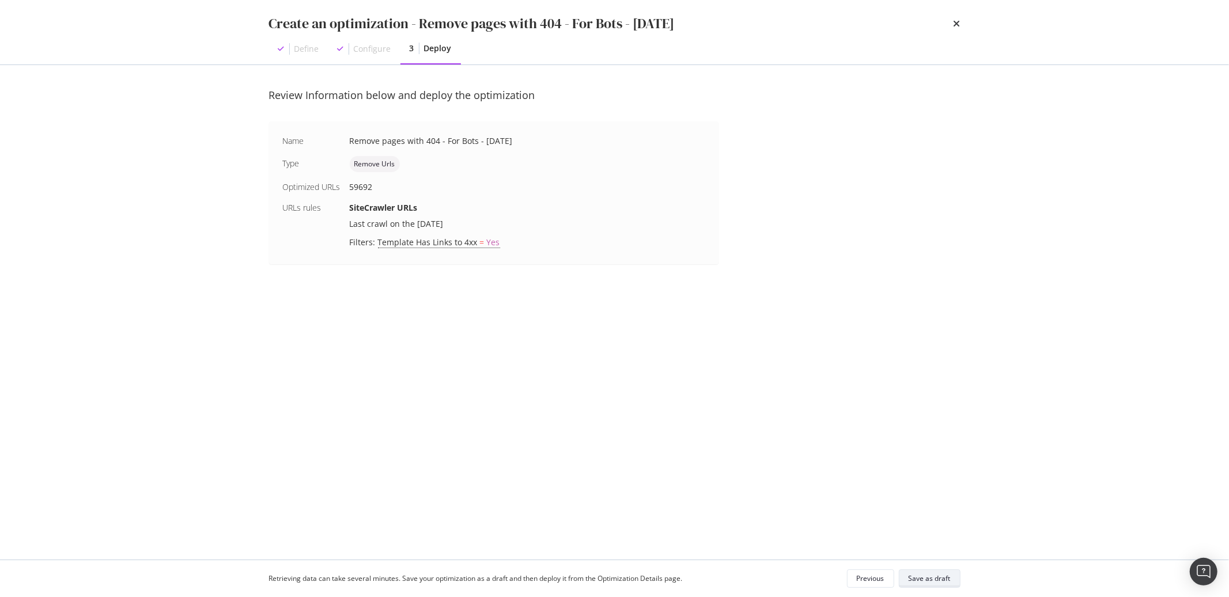
click at [924, 576] on div "Save as draft" at bounding box center [930, 579] width 42 height 10
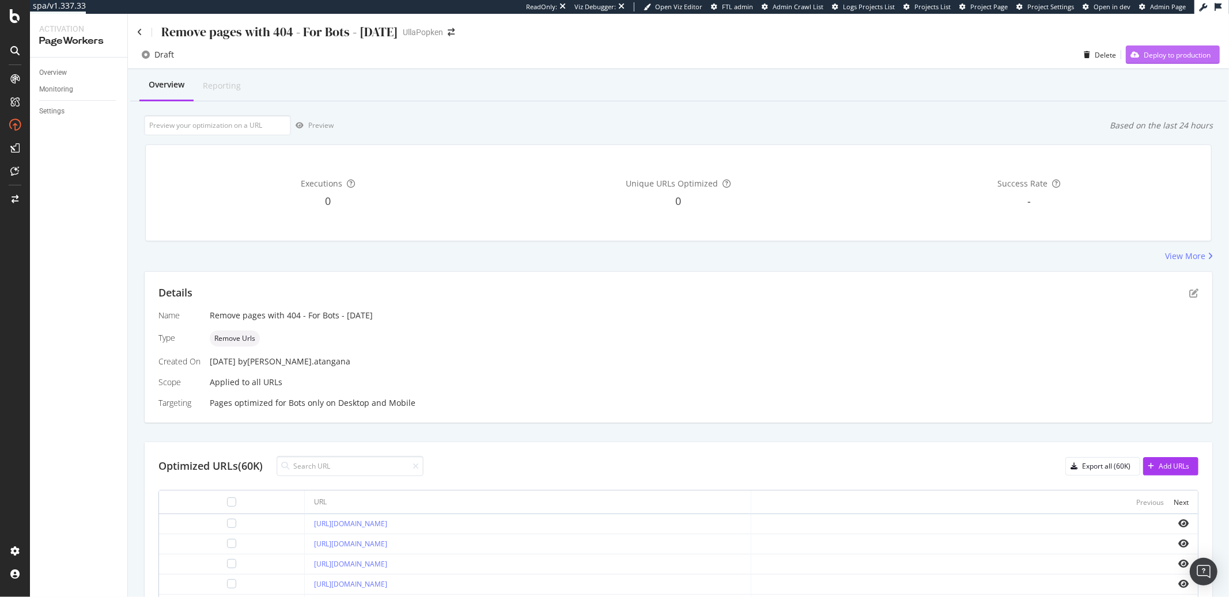
click at [1141, 60] on div "Deploy to production" at bounding box center [1168, 54] width 85 height 17
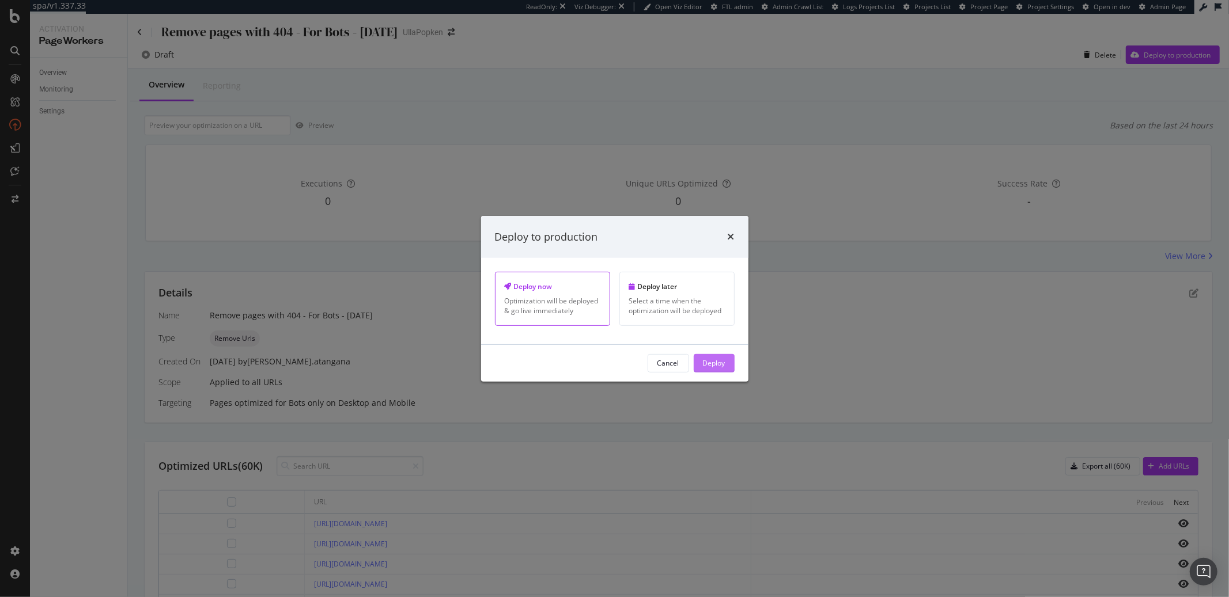
click at [701, 359] on button "Deploy" at bounding box center [714, 363] width 41 height 18
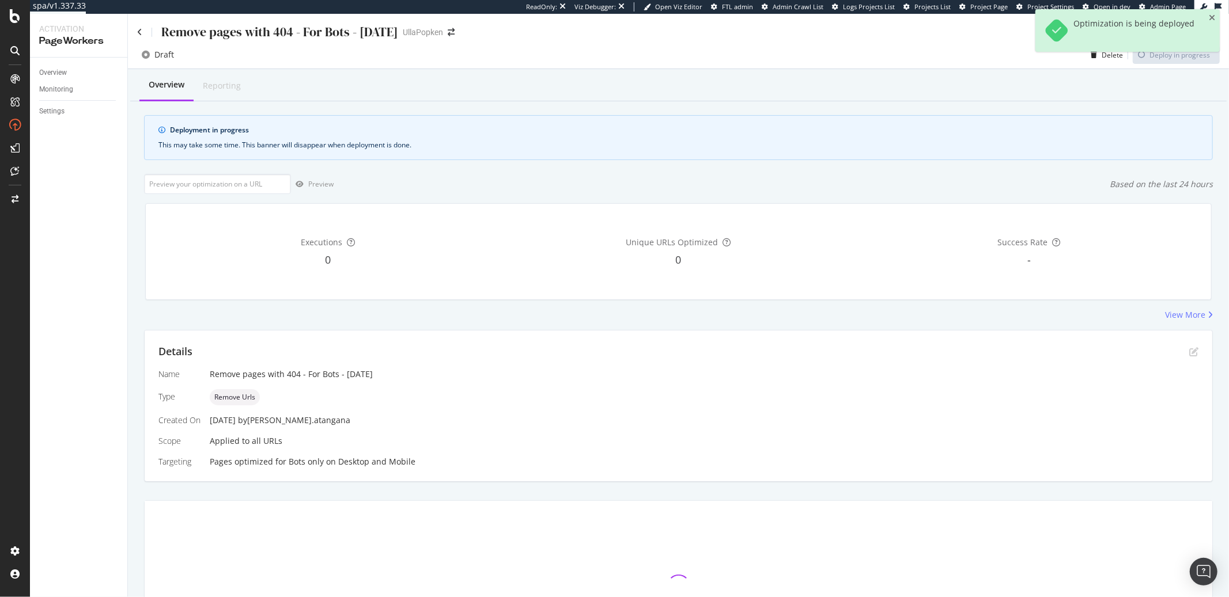
click at [141, 37] on div "Remove pages with 404 - For Bots - [DATE]" at bounding box center [267, 32] width 261 height 18
click at [141, 33] on icon at bounding box center [139, 32] width 5 height 8
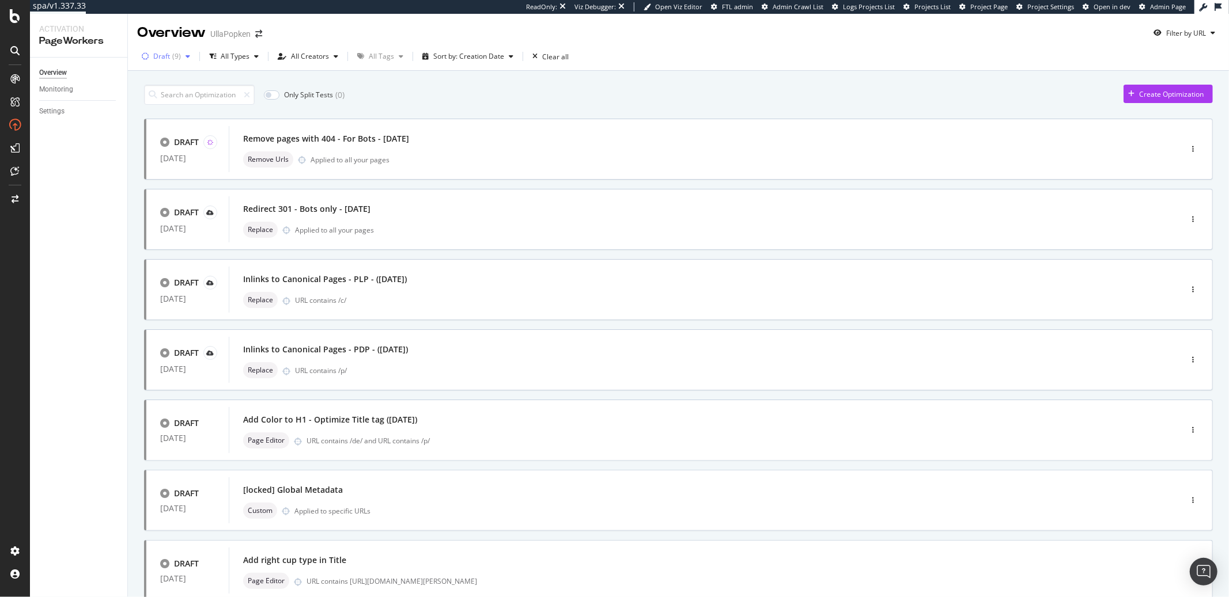
click at [166, 56] on div "Draft" at bounding box center [161, 56] width 17 height 7
click at [172, 96] on div "Live" at bounding box center [167, 100] width 13 height 10
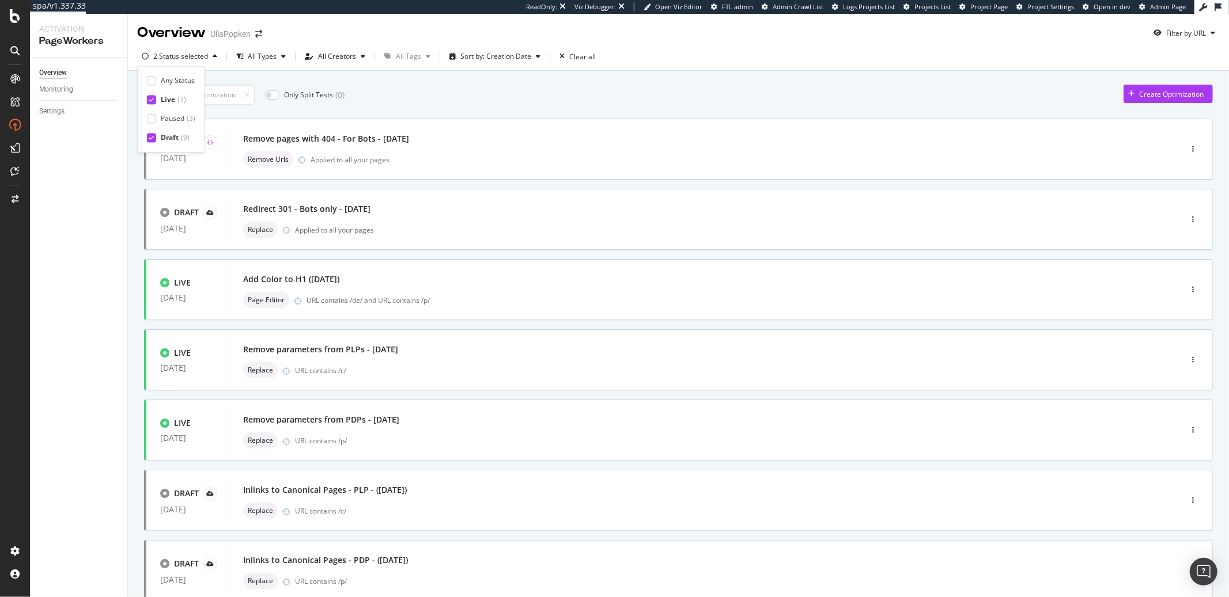
click at [169, 136] on div "Draft" at bounding box center [170, 138] width 18 height 10
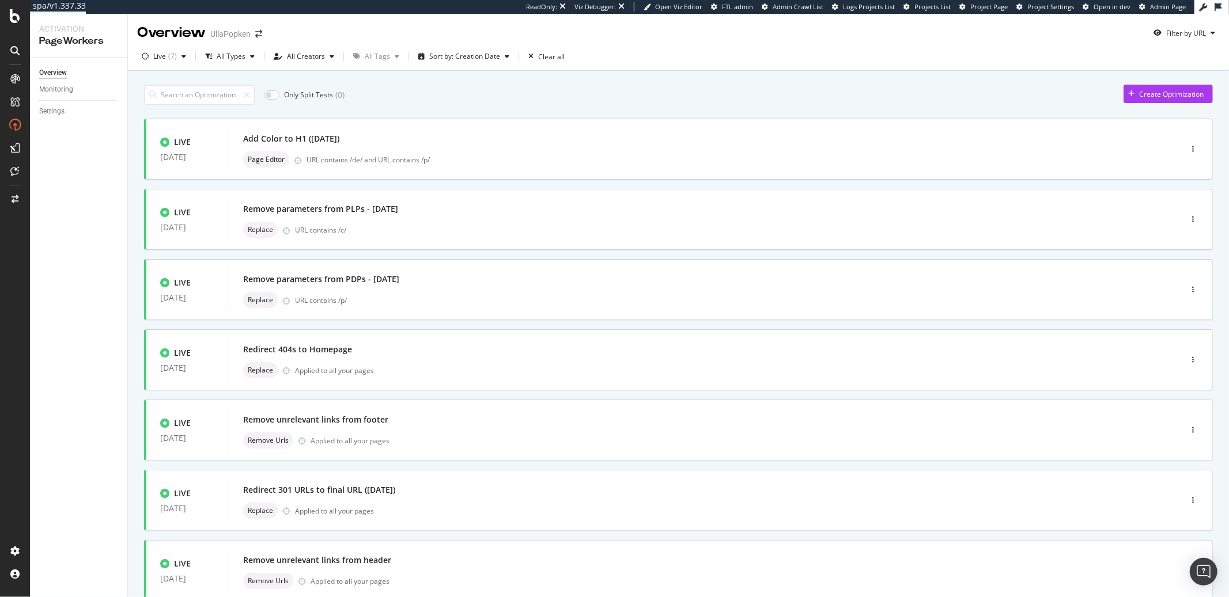
click at [96, 229] on div "Overview Monitoring Settings" at bounding box center [78, 328] width 97 height 540
click at [158, 56] on div "Live" at bounding box center [159, 56] width 13 height 7
click at [161, 138] on div "Draft" at bounding box center [169, 138] width 17 height 10
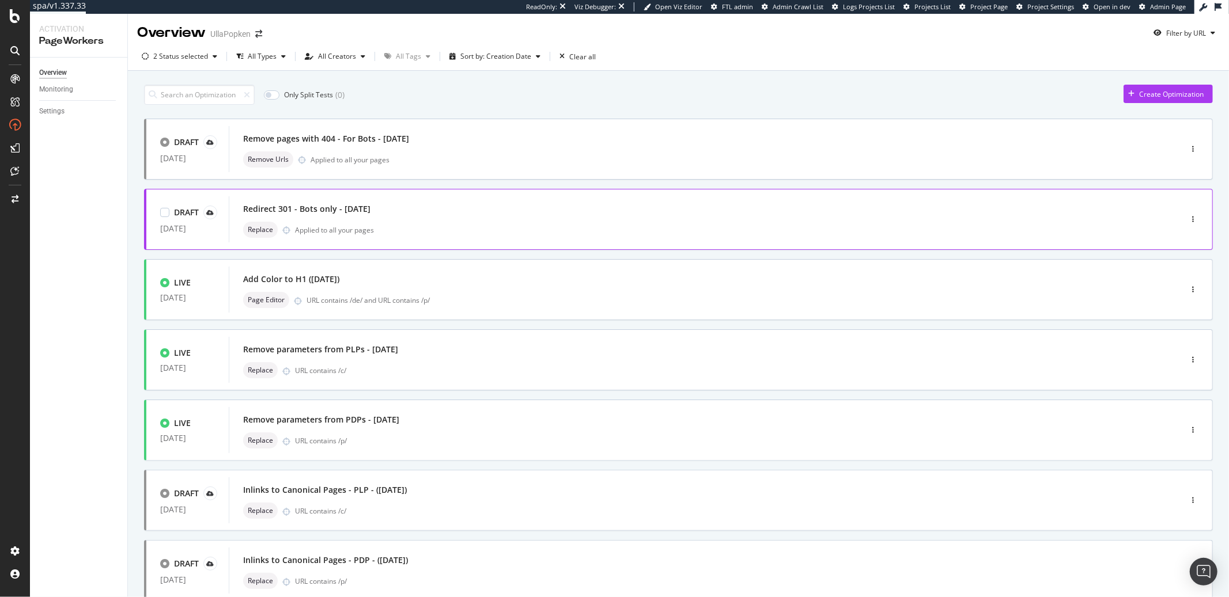
click at [447, 202] on div "Redirect 301 - Bots only - 25/09/19" at bounding box center [687, 209] width 889 height 16
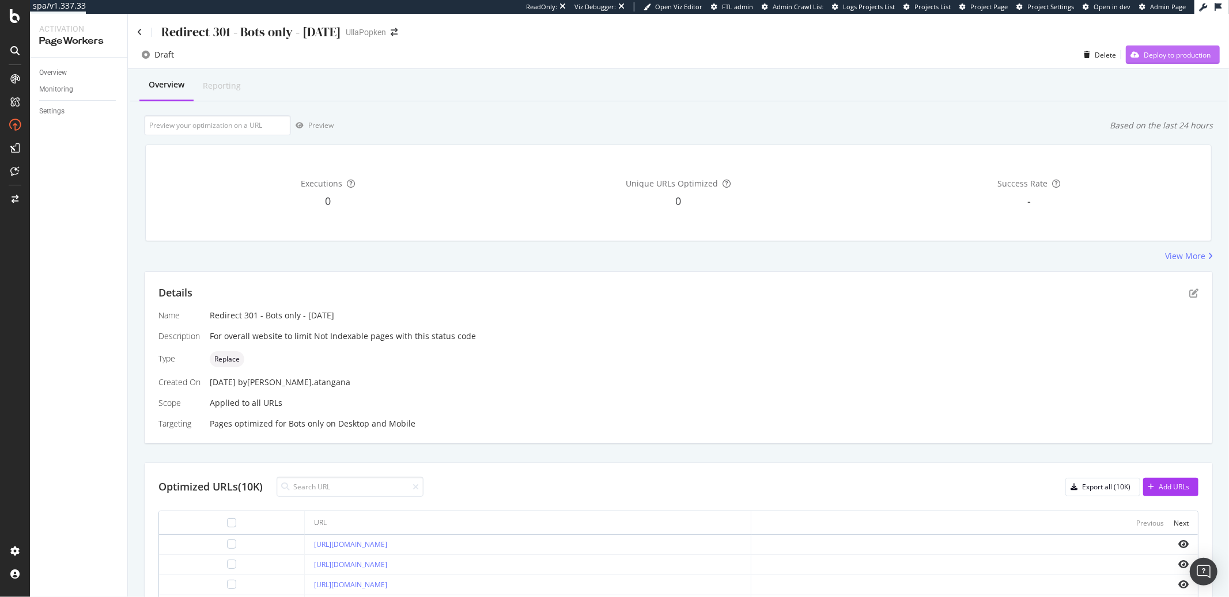
click at [1147, 60] on div "Deploy to production" at bounding box center [1168, 54] width 85 height 17
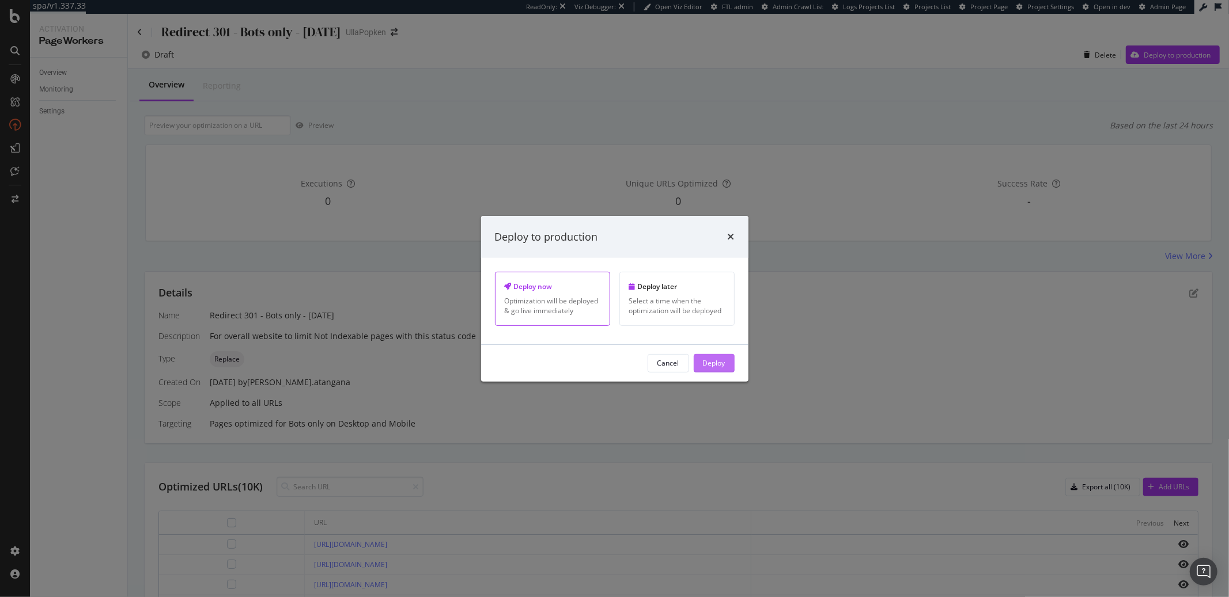
click at [727, 359] on button "Deploy" at bounding box center [714, 363] width 41 height 18
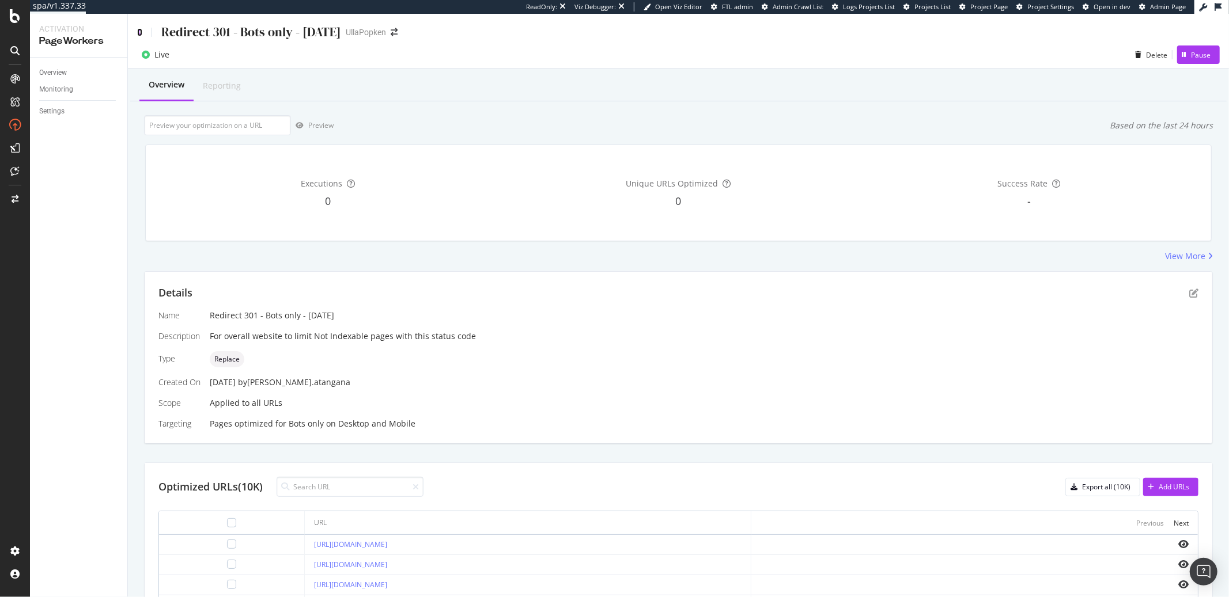
click at [138, 31] on icon at bounding box center [139, 32] width 5 height 8
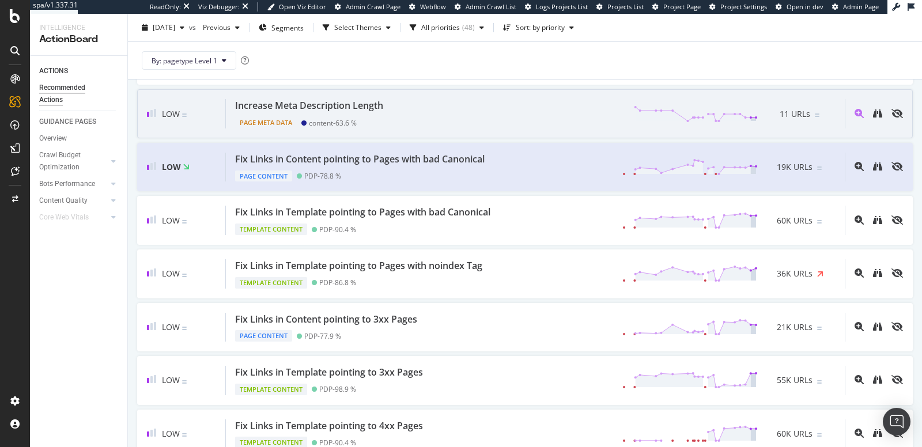
scroll to position [1366, 0]
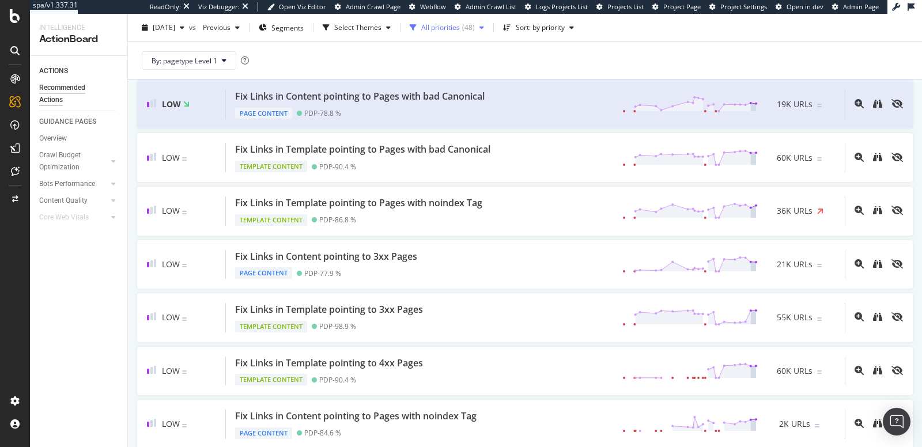
click at [453, 29] on div "All priorities" at bounding box center [440, 27] width 39 height 7
click at [395, 29] on div "button" at bounding box center [388, 27] width 14 height 7
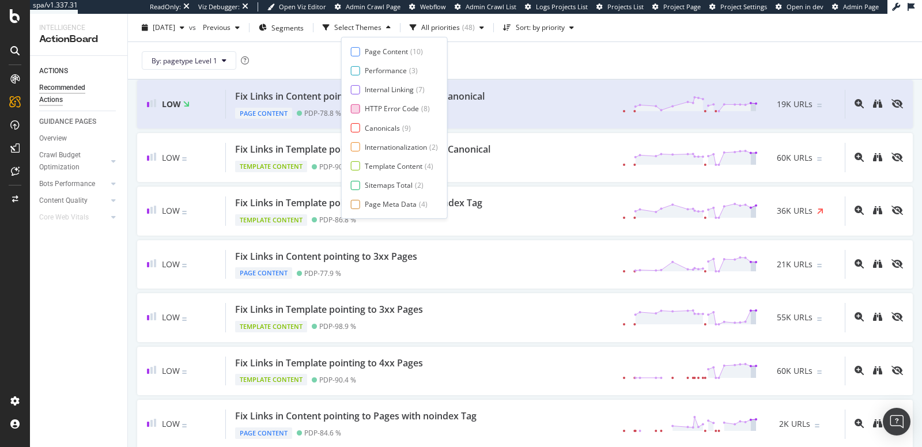
click at [363, 112] on div "HTTP Error Code ( 8 )" at bounding box center [394, 109] width 87 height 10
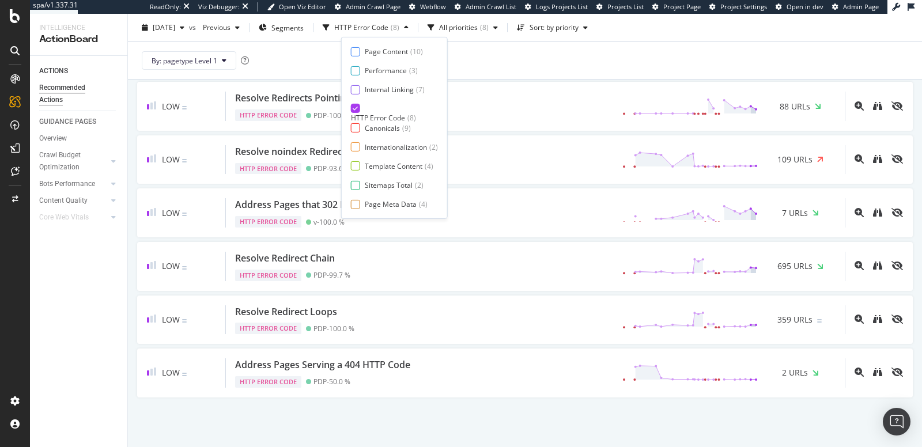
scroll to position [238, 0]
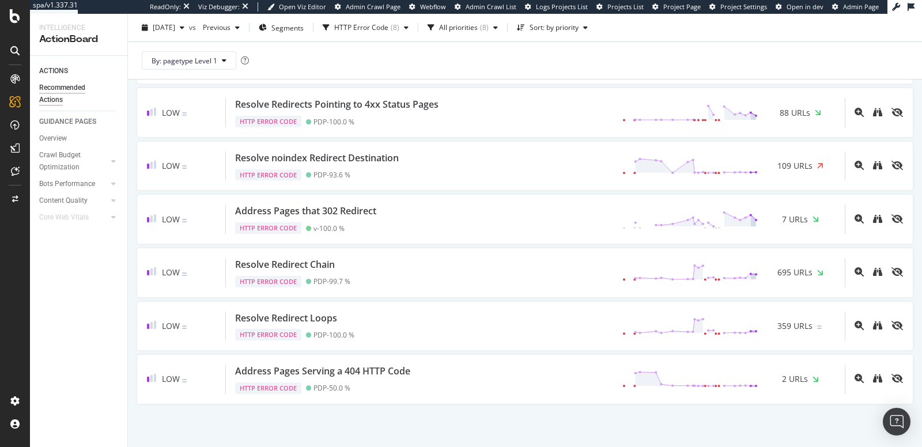
click at [521, 71] on div "By: pagetype Level 1" at bounding box center [525, 60] width 776 height 37
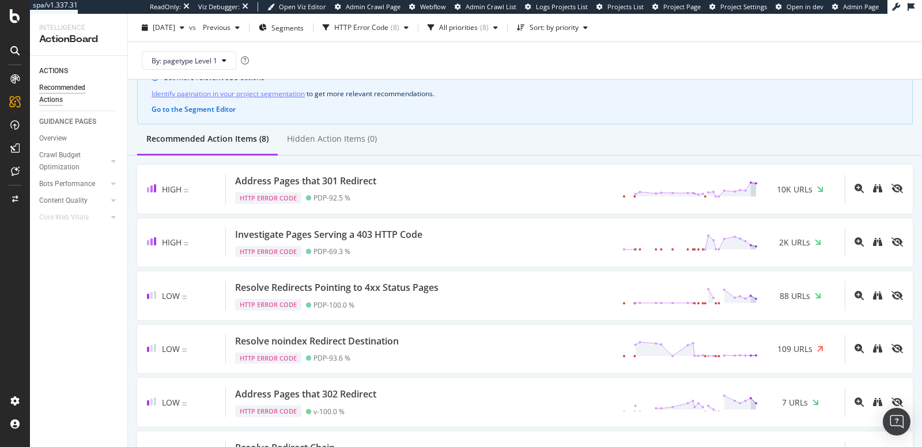
scroll to position [64, 0]
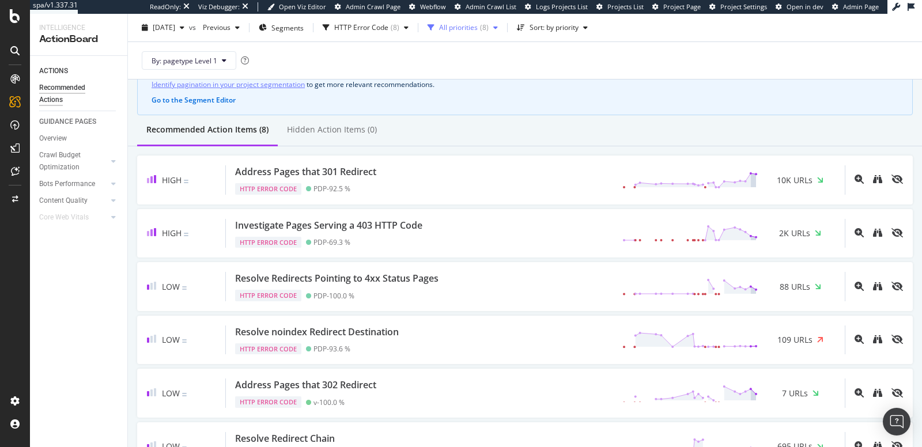
click at [465, 30] on div "All priorities" at bounding box center [458, 27] width 39 height 7
click at [413, 27] on div "button" at bounding box center [406, 27] width 14 height 7
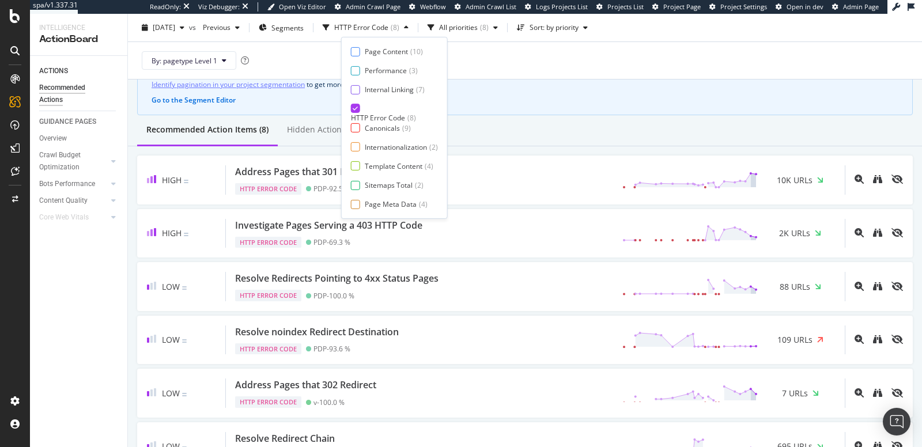
click at [392, 113] on div "HTTP Error Code" at bounding box center [378, 118] width 54 height 10
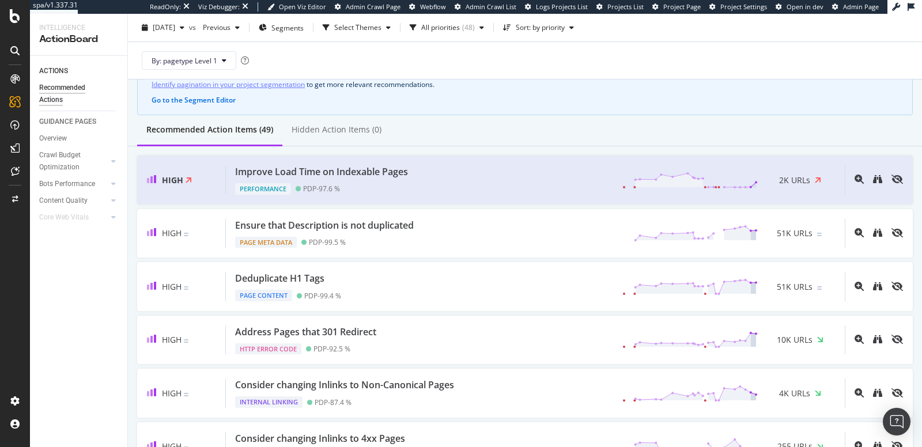
click at [559, 70] on div "By: pagetype Level 1" at bounding box center [525, 60] width 776 height 37
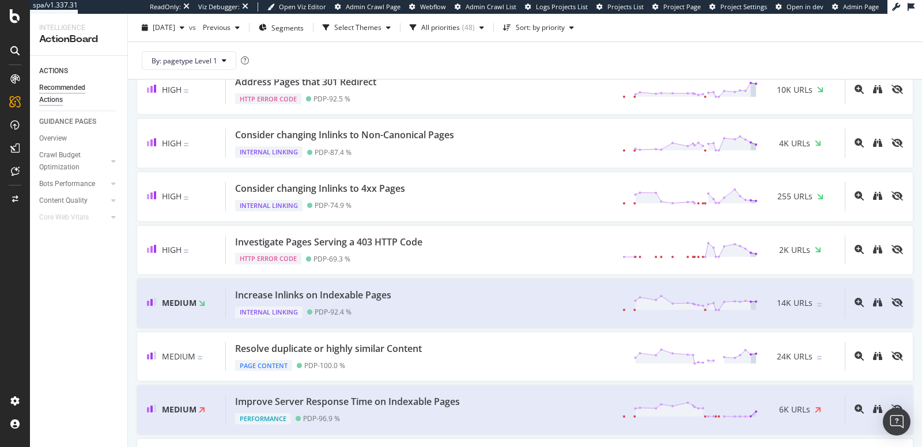
scroll to position [69, 0]
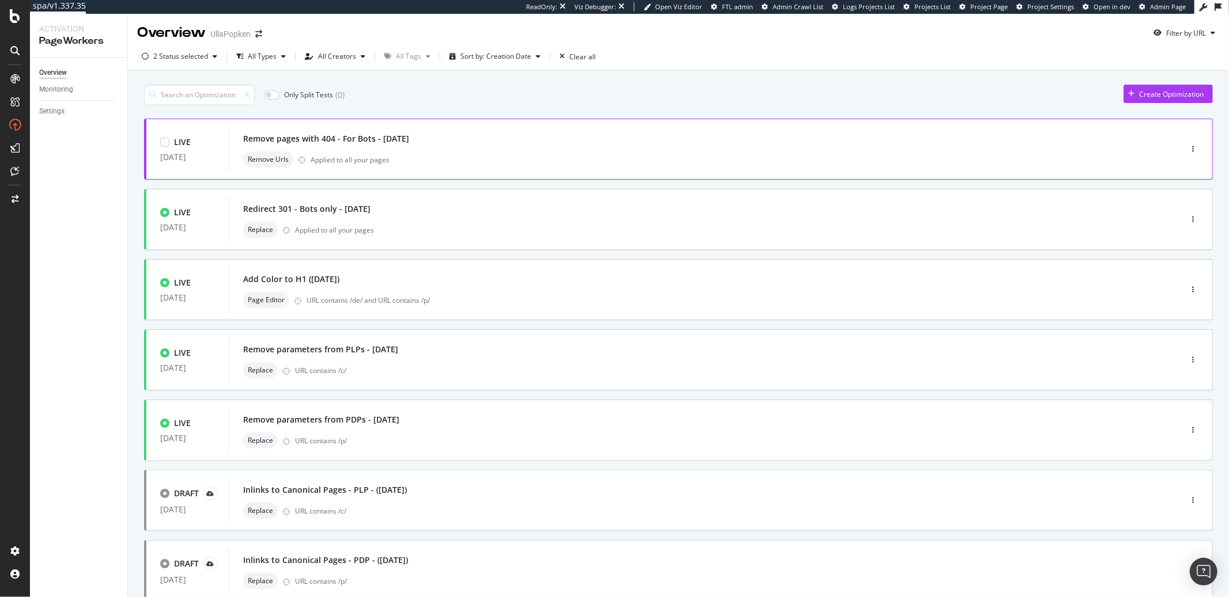
click at [379, 149] on div "Remove pages with 404 - For Bots - [DATE] Remove Urls Applied to all your pages" at bounding box center [687, 149] width 889 height 37
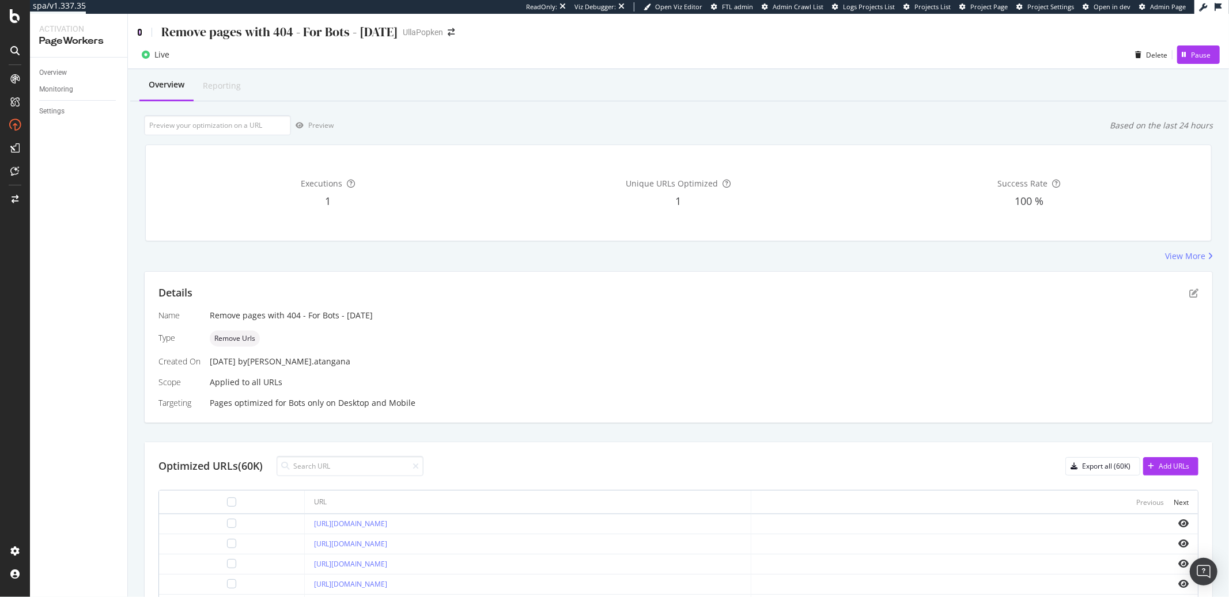
click at [139, 32] on icon at bounding box center [139, 32] width 5 height 8
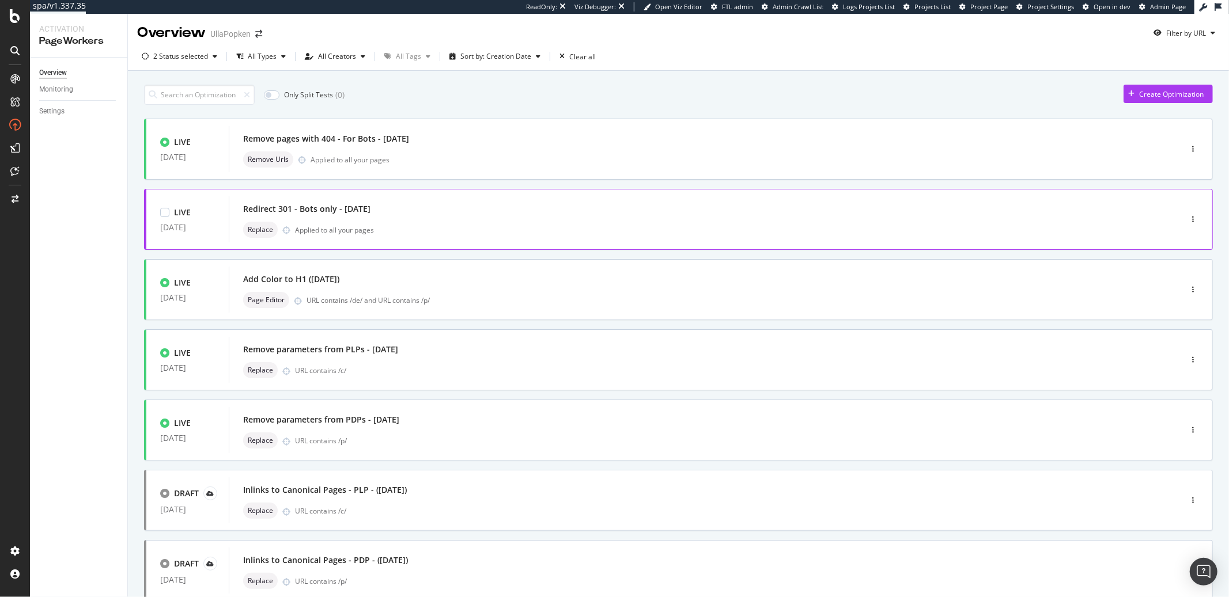
click at [384, 228] on div "Replace Applied to all your pages" at bounding box center [687, 230] width 889 height 16
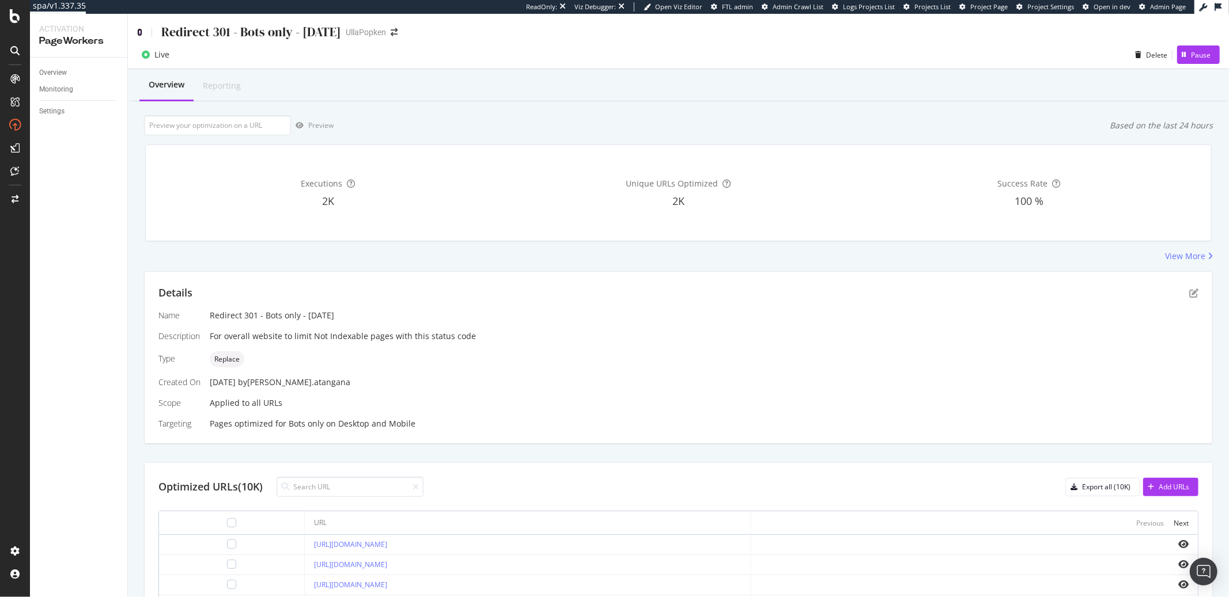
click at [139, 31] on icon at bounding box center [139, 32] width 5 height 8
